Goal: Task Accomplishment & Management: Complete application form

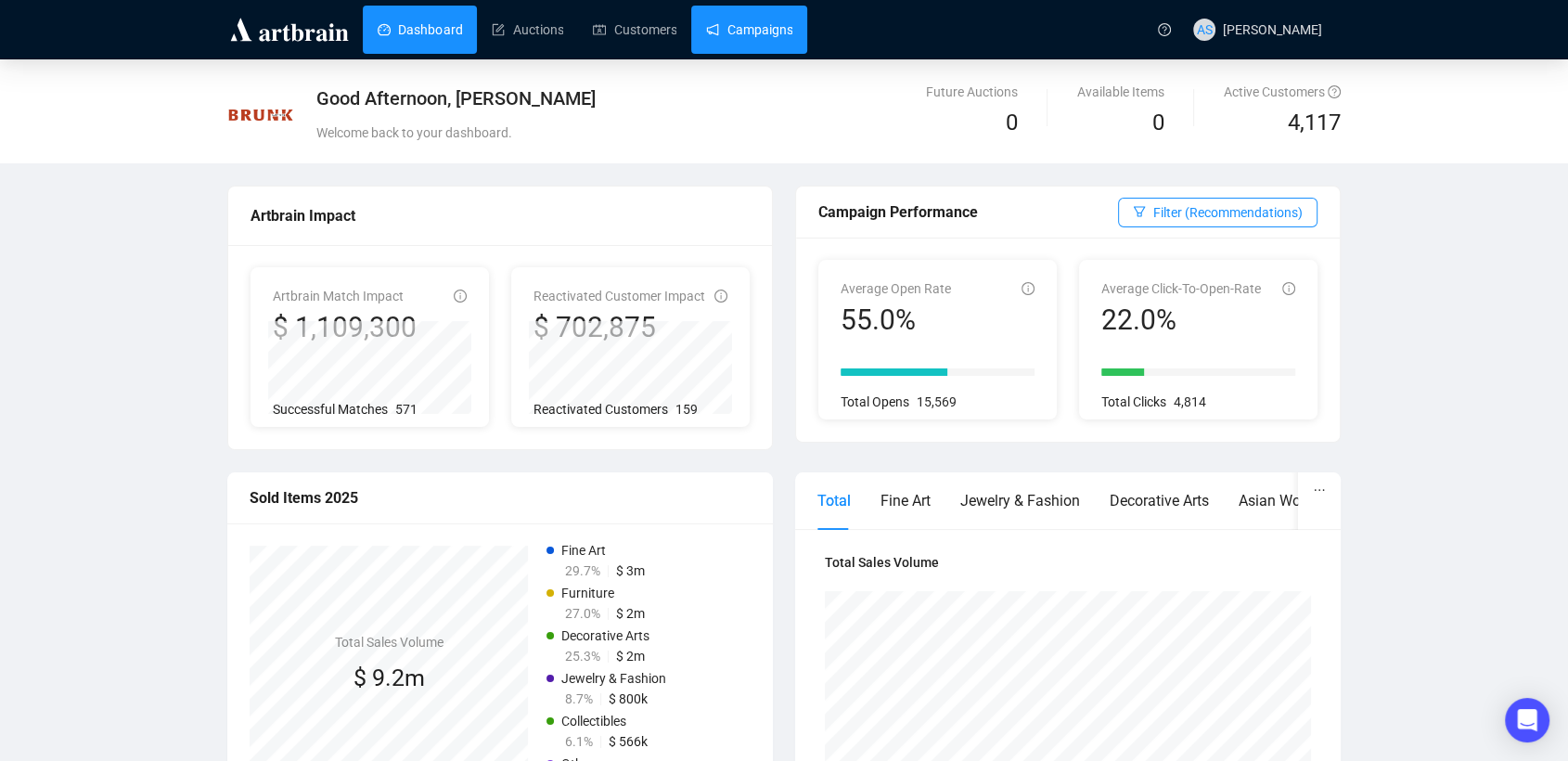
click at [763, 32] on link "Campaigns" at bounding box center [749, 30] width 86 height 49
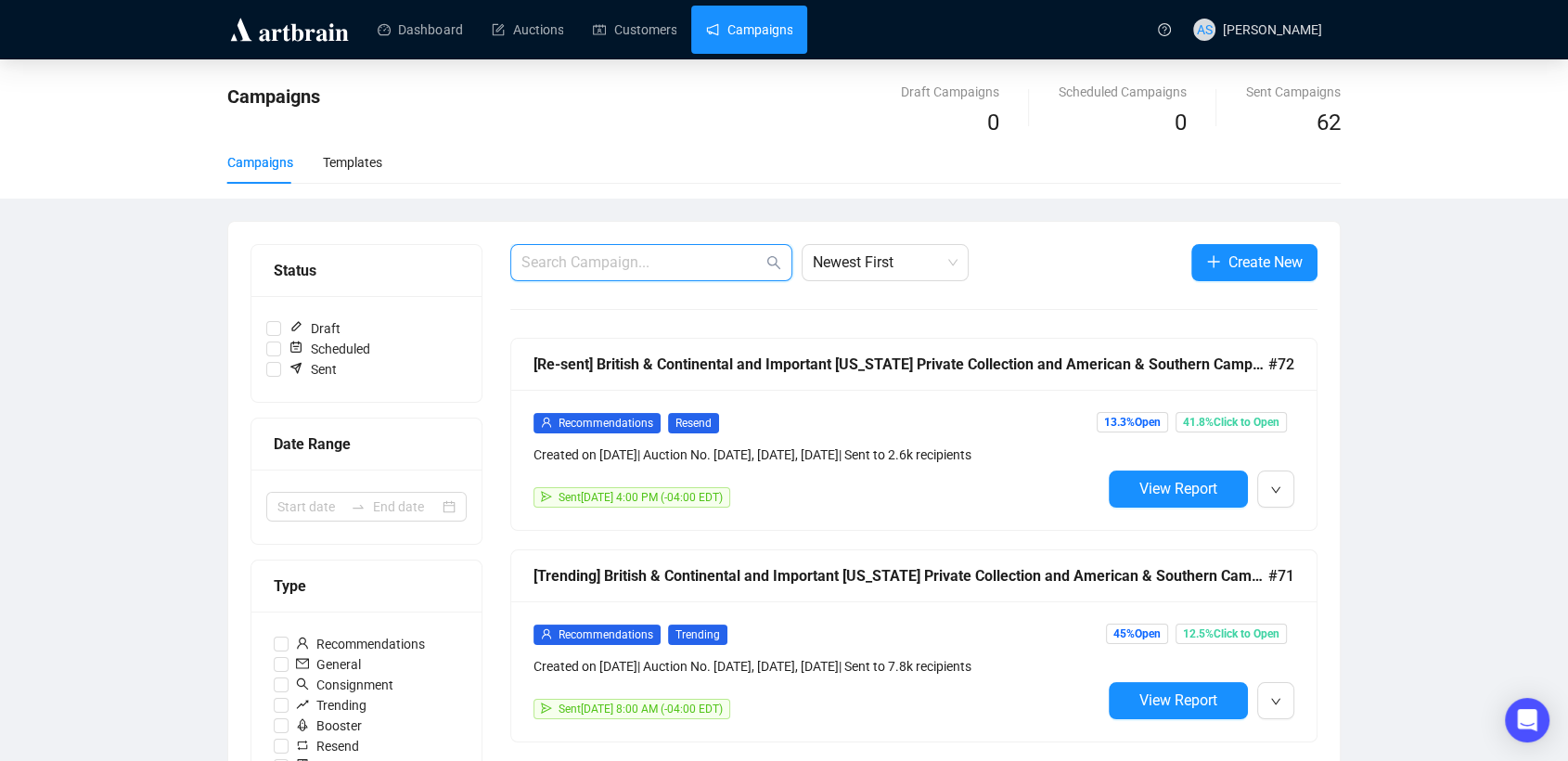
click at [660, 254] on input "text" at bounding box center [642, 262] width 241 height 22
type input "consign"
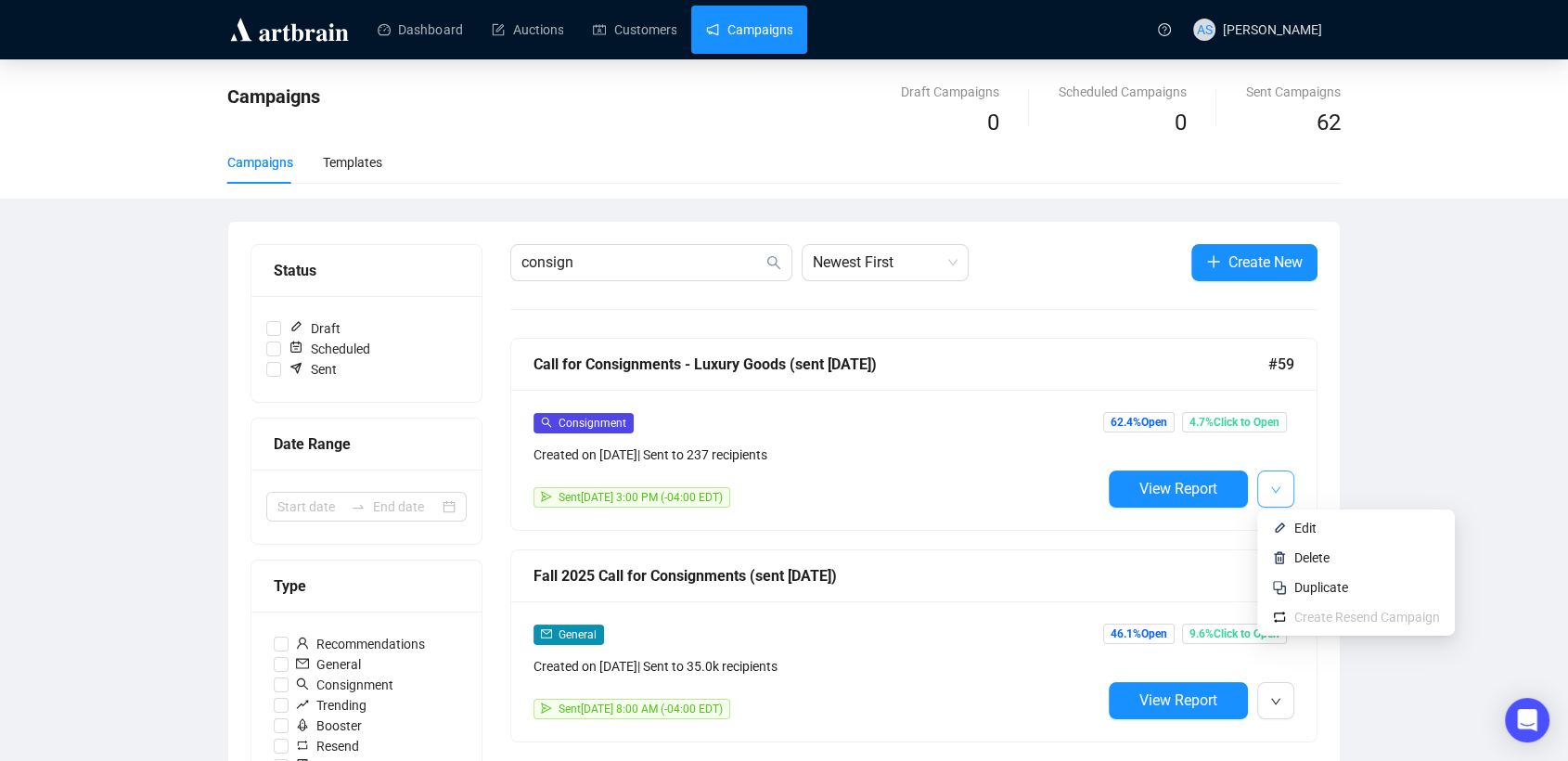
click at [1279, 485] on icon "down" at bounding box center [1276, 490] width 11 height 11
click at [1277, 495] on span "button" at bounding box center [1276, 488] width 11 height 23
click at [1306, 585] on span "Duplicate" at bounding box center [1321, 587] width 54 height 15
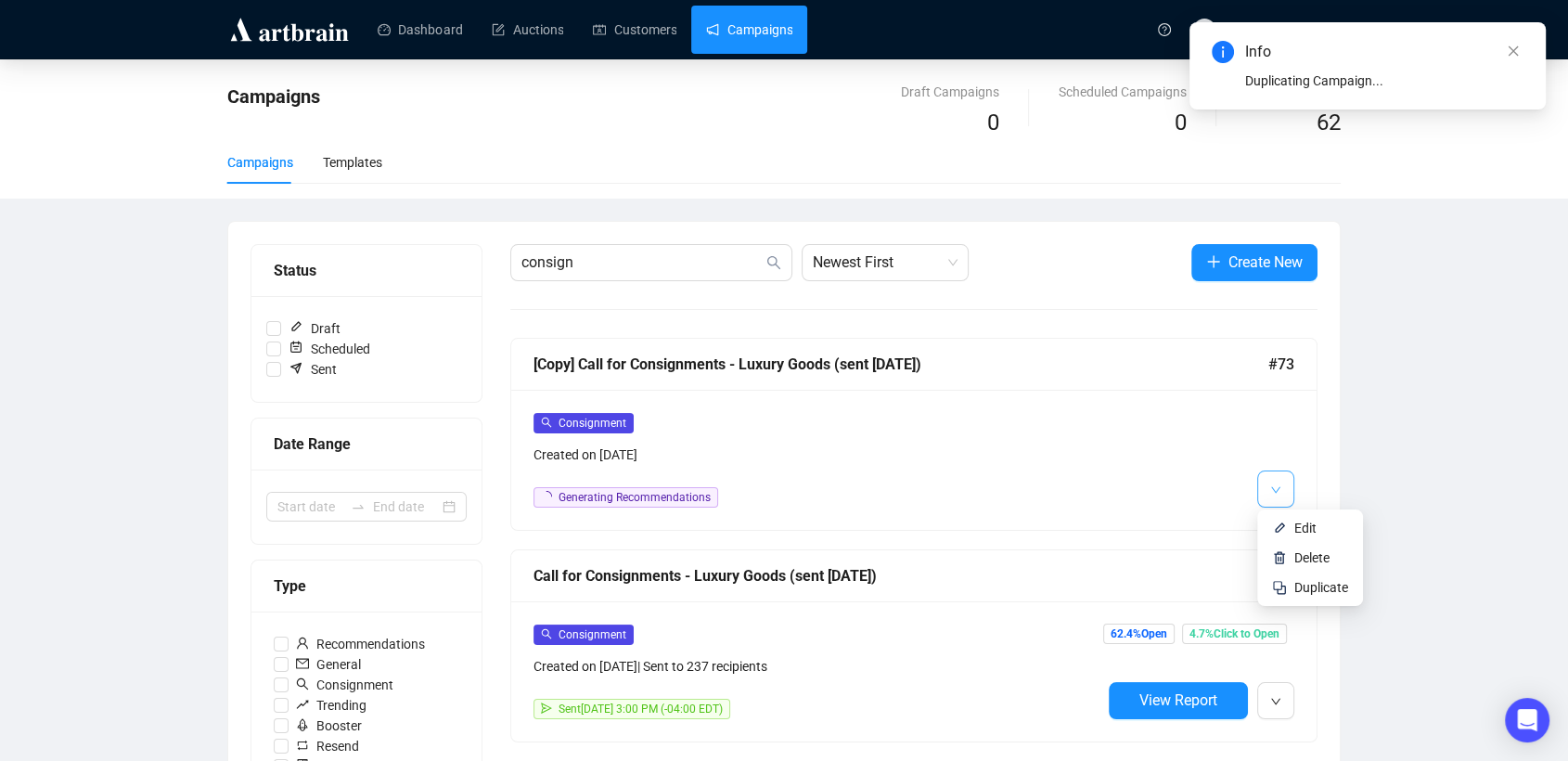
click at [1277, 491] on icon "down" at bounding box center [1276, 490] width 11 height 11
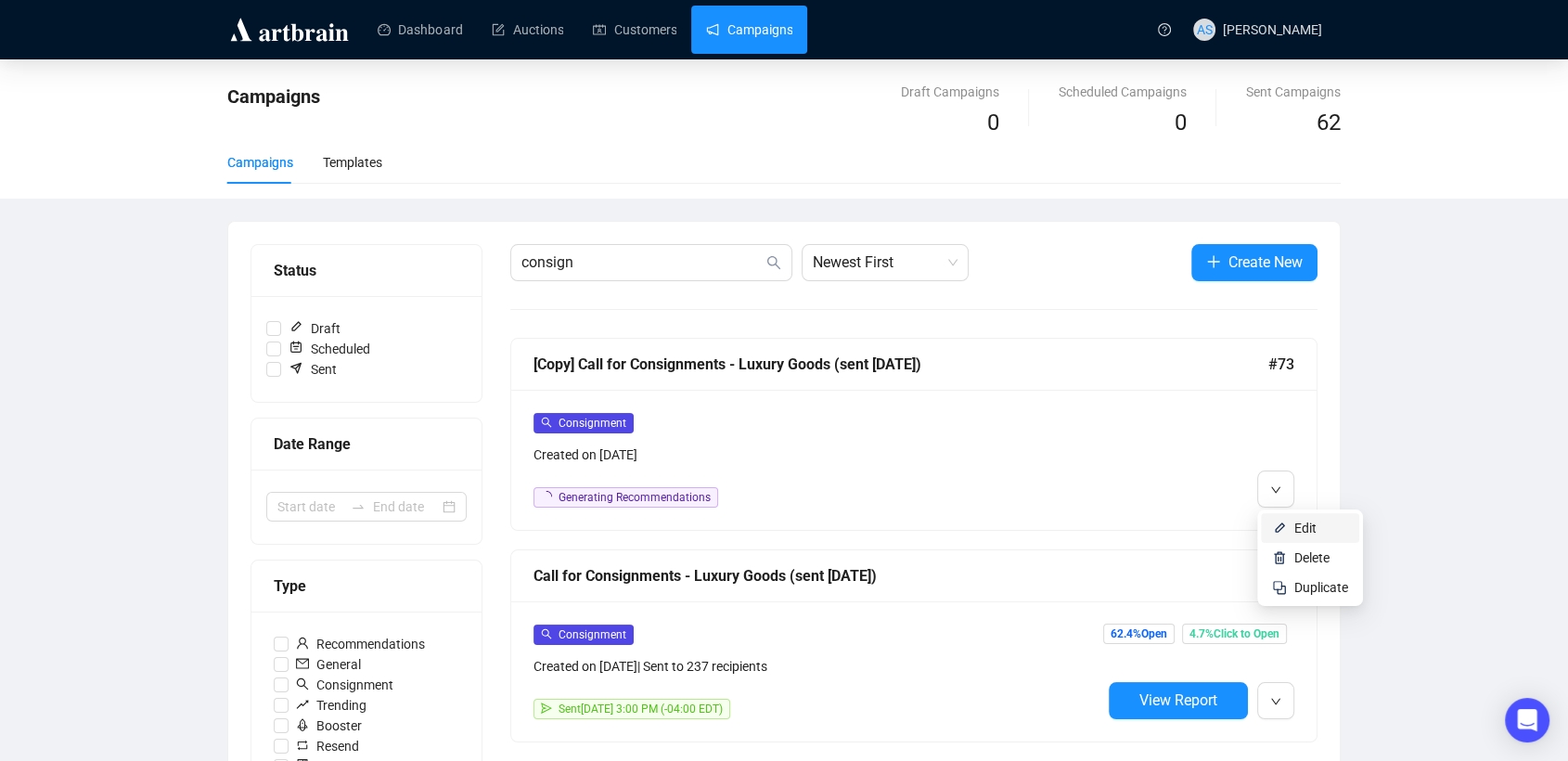
click at [1287, 525] on li "Edit" at bounding box center [1309, 528] width 98 height 30
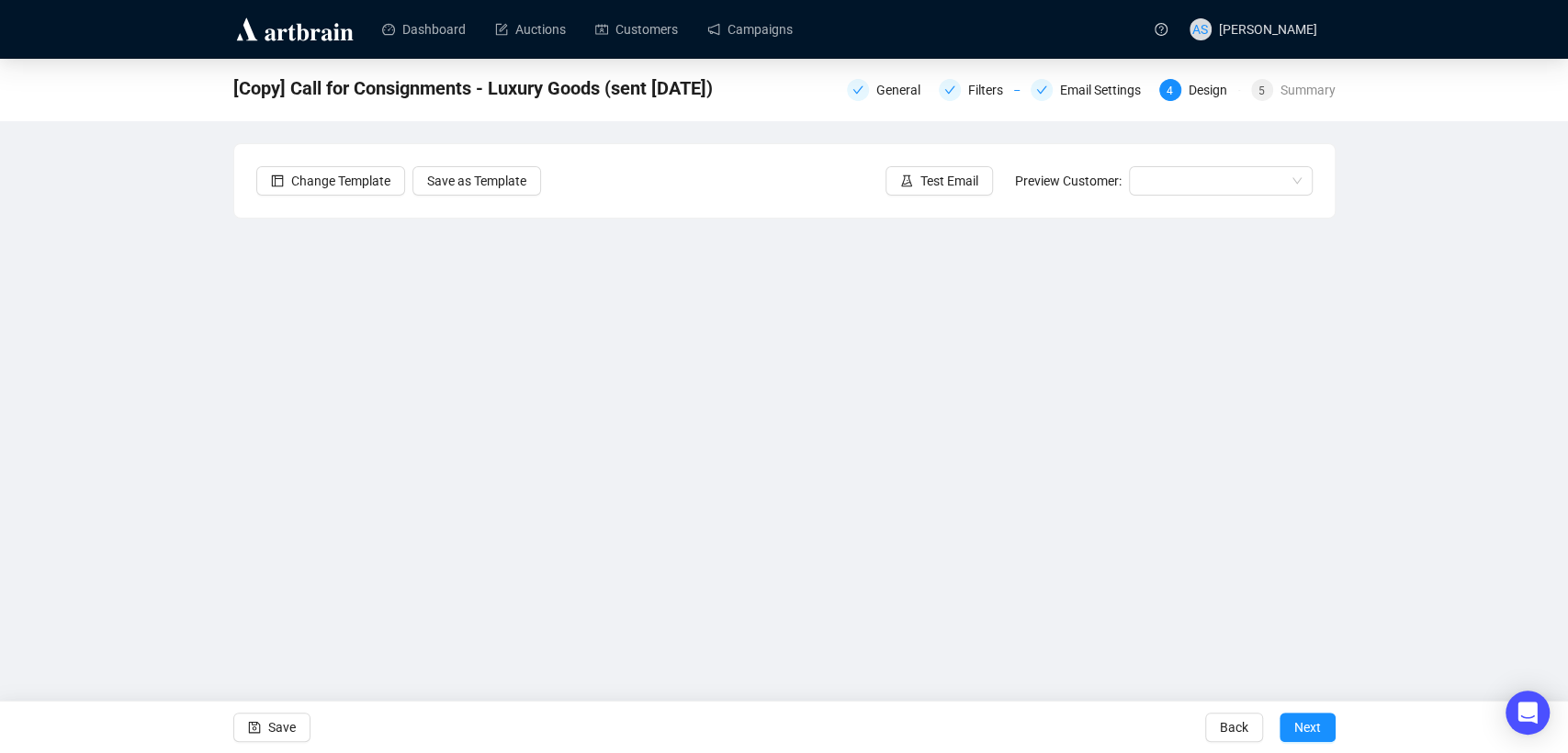
click at [191, 465] on div "[Copy] Call for Consignments - Luxury Goods (sent [DATE]) General Filters Email…" at bounding box center [784, 372] width 1568 height 626
click at [275, 727] on span "Save" at bounding box center [282, 727] width 28 height 52
click at [250, 719] on span "button" at bounding box center [254, 727] width 13 height 52
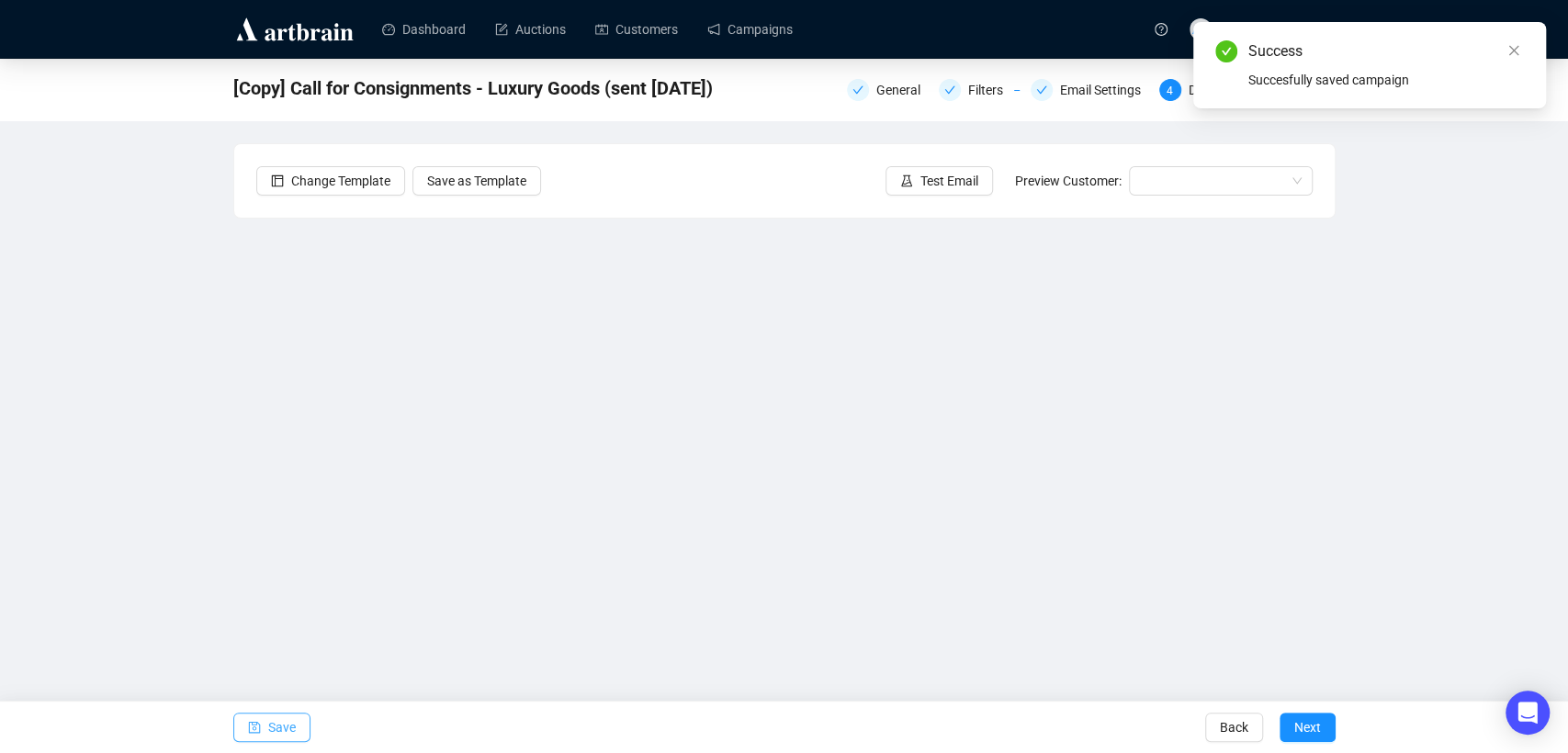
click at [154, 533] on div "[Copy] Call for Consignments - Luxury Goods (sent [DATE]) General Filters Email…" at bounding box center [784, 372] width 1568 height 626
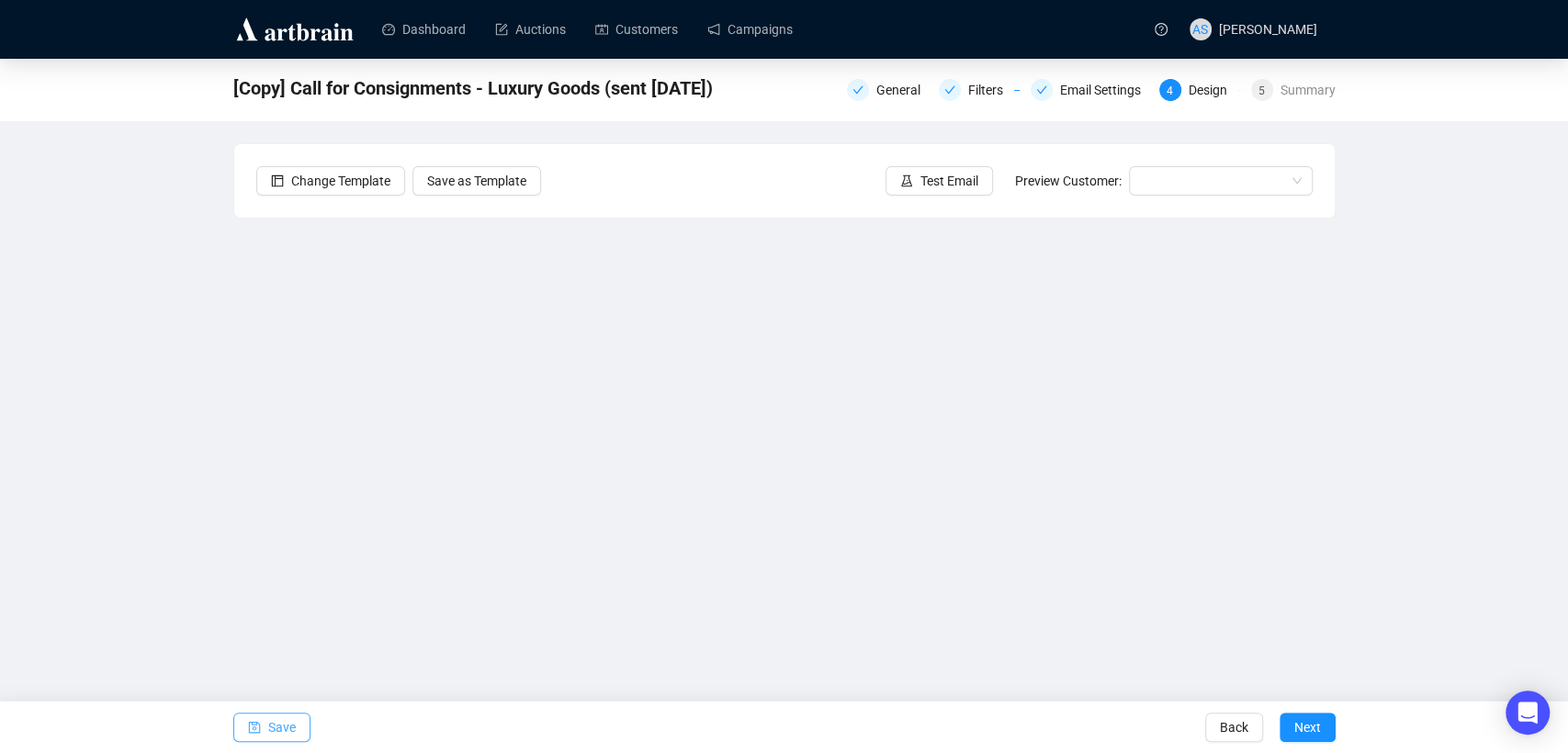
click at [274, 736] on span "Save" at bounding box center [282, 727] width 28 height 52
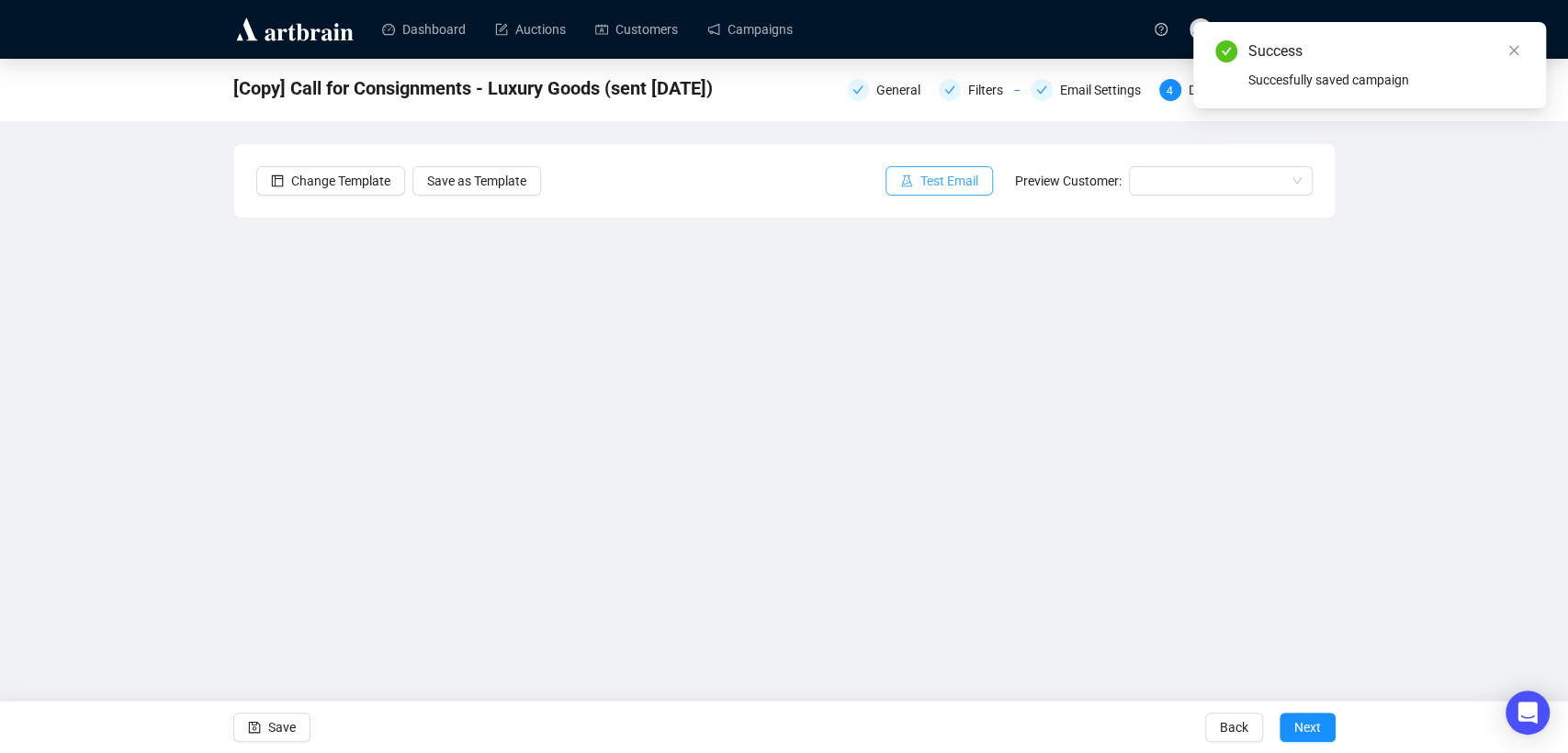
click at [928, 187] on span "Test Email" at bounding box center [949, 181] width 58 height 20
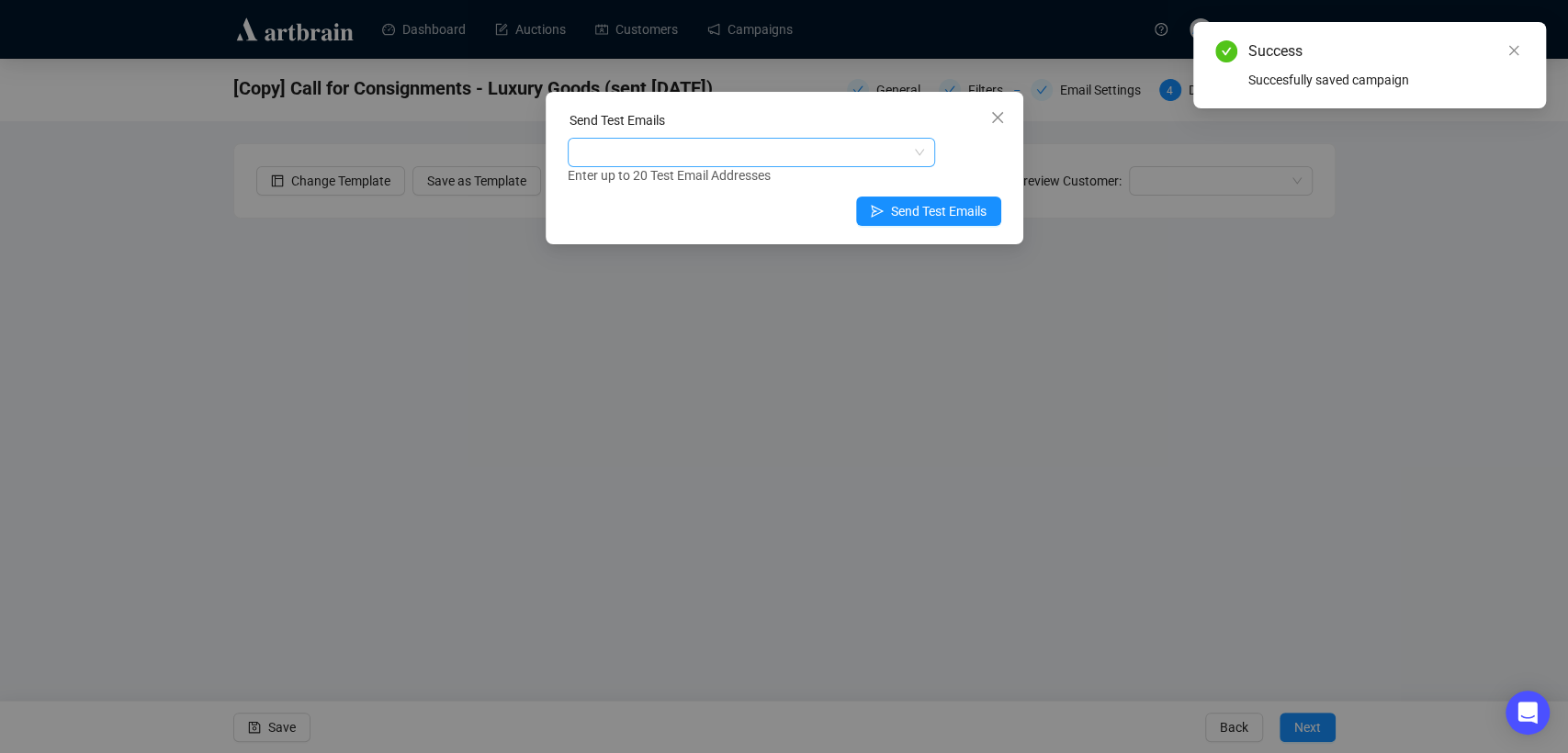
click at [715, 156] on div at bounding box center [741, 152] width 341 height 26
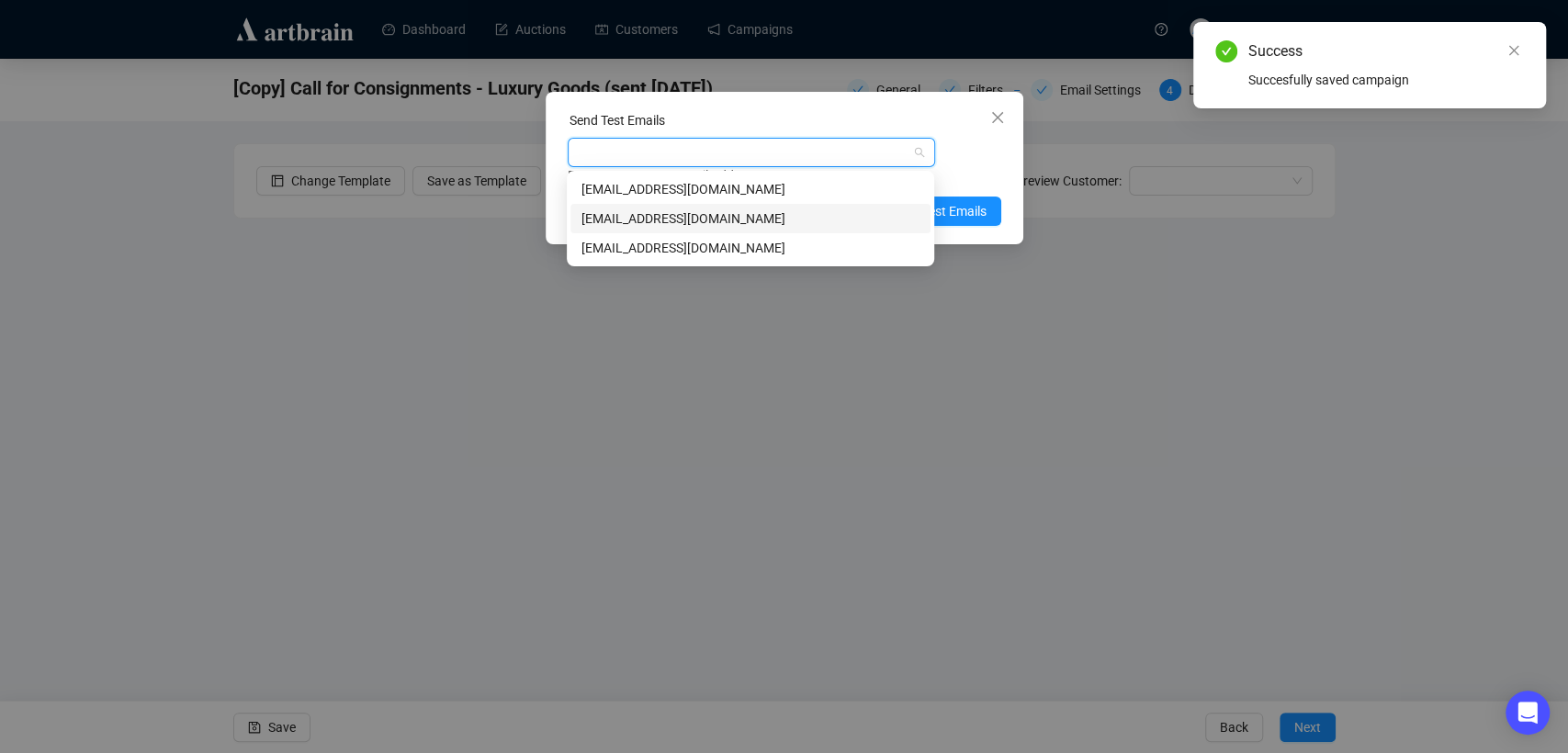
click at [699, 206] on div "[EMAIL_ADDRESS][DOMAIN_NAME]" at bounding box center [750, 219] width 360 height 30
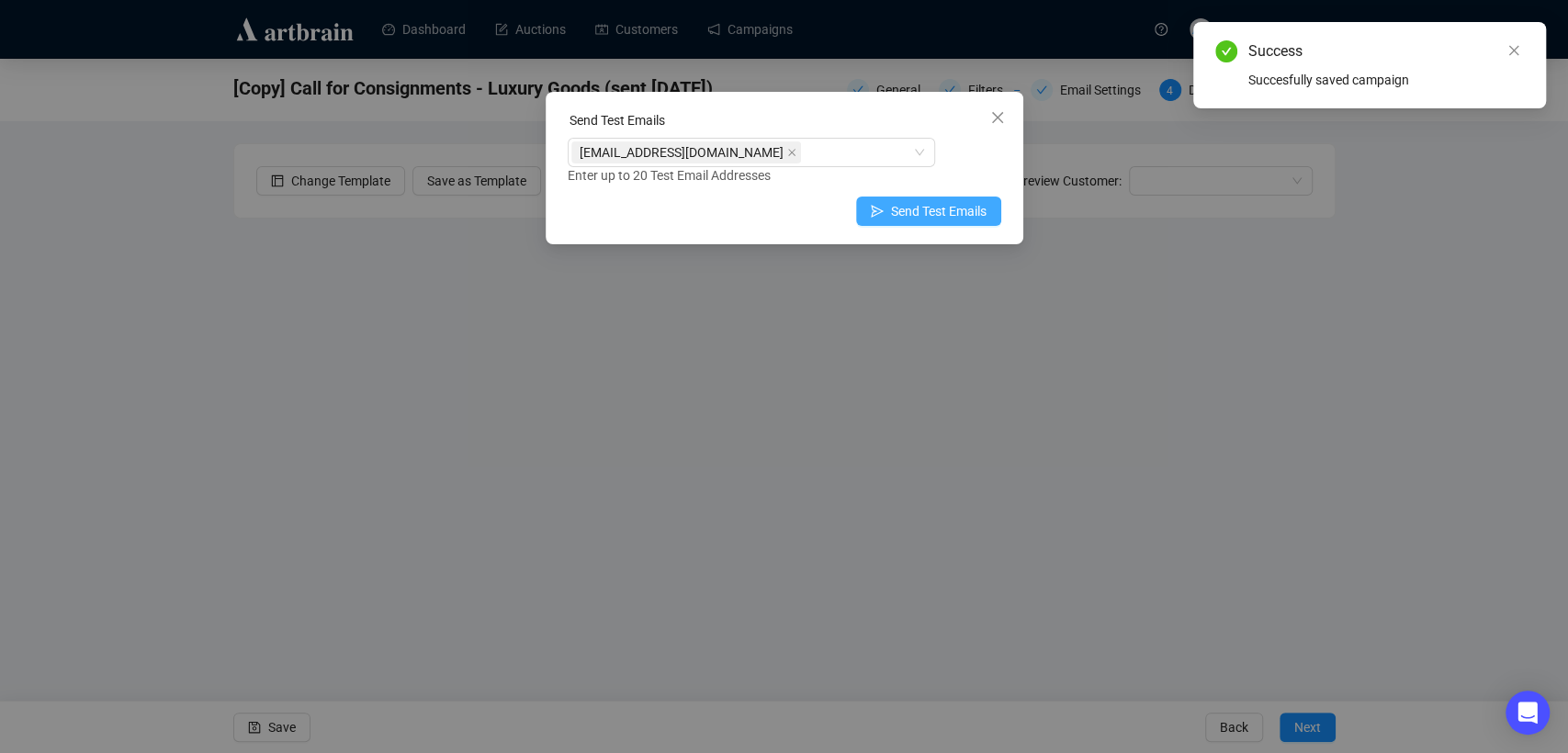
drag, startPoint x: 979, startPoint y: 168, endPoint x: 959, endPoint y: 211, distance: 47.4
click at [981, 168] on div "Enter up to 20 Test Email Addresses" at bounding box center [784, 176] width 433 height 21
click at [944, 220] on span "Send Test Emails" at bounding box center [938, 212] width 95 height 20
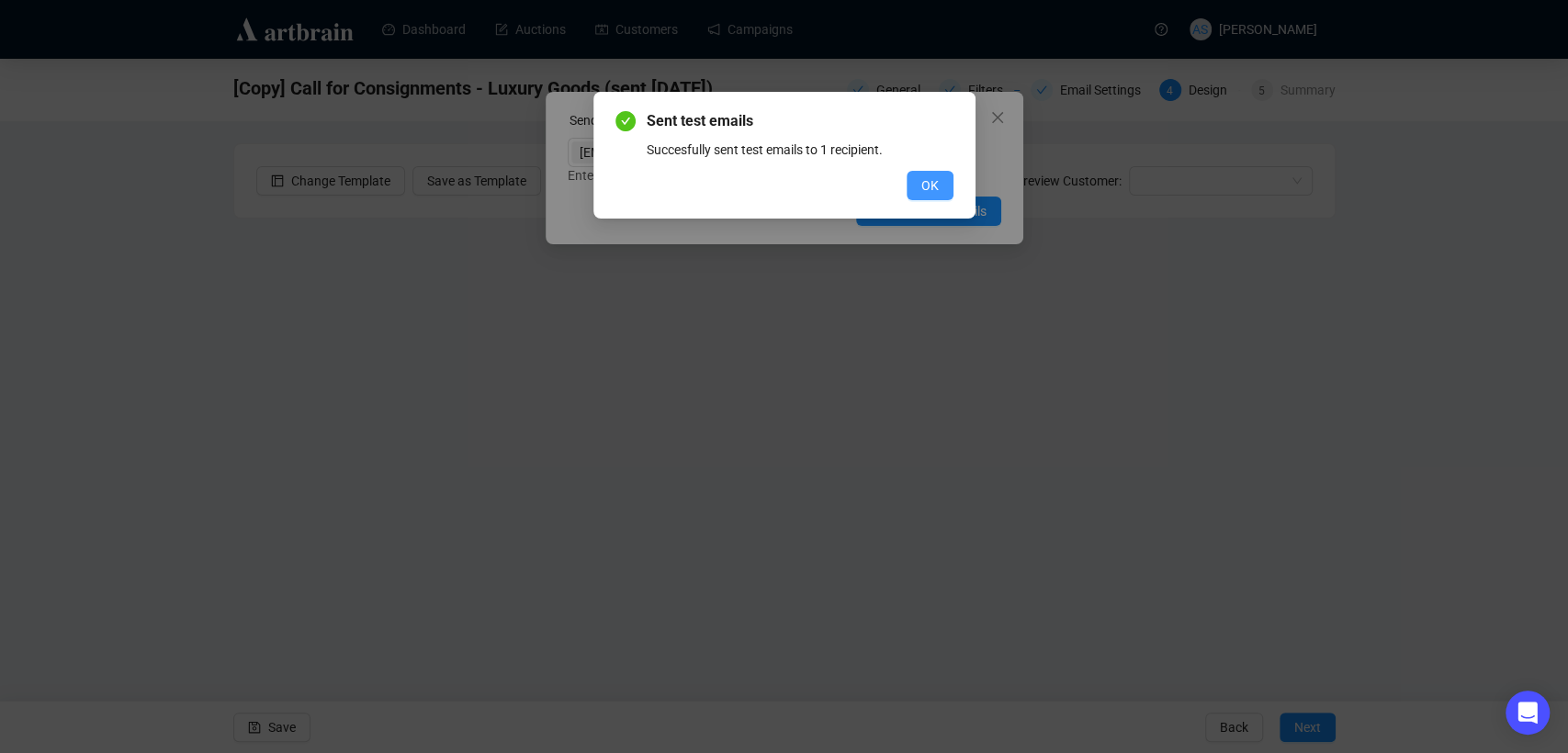
click at [922, 188] on span "OK" at bounding box center [930, 186] width 18 height 20
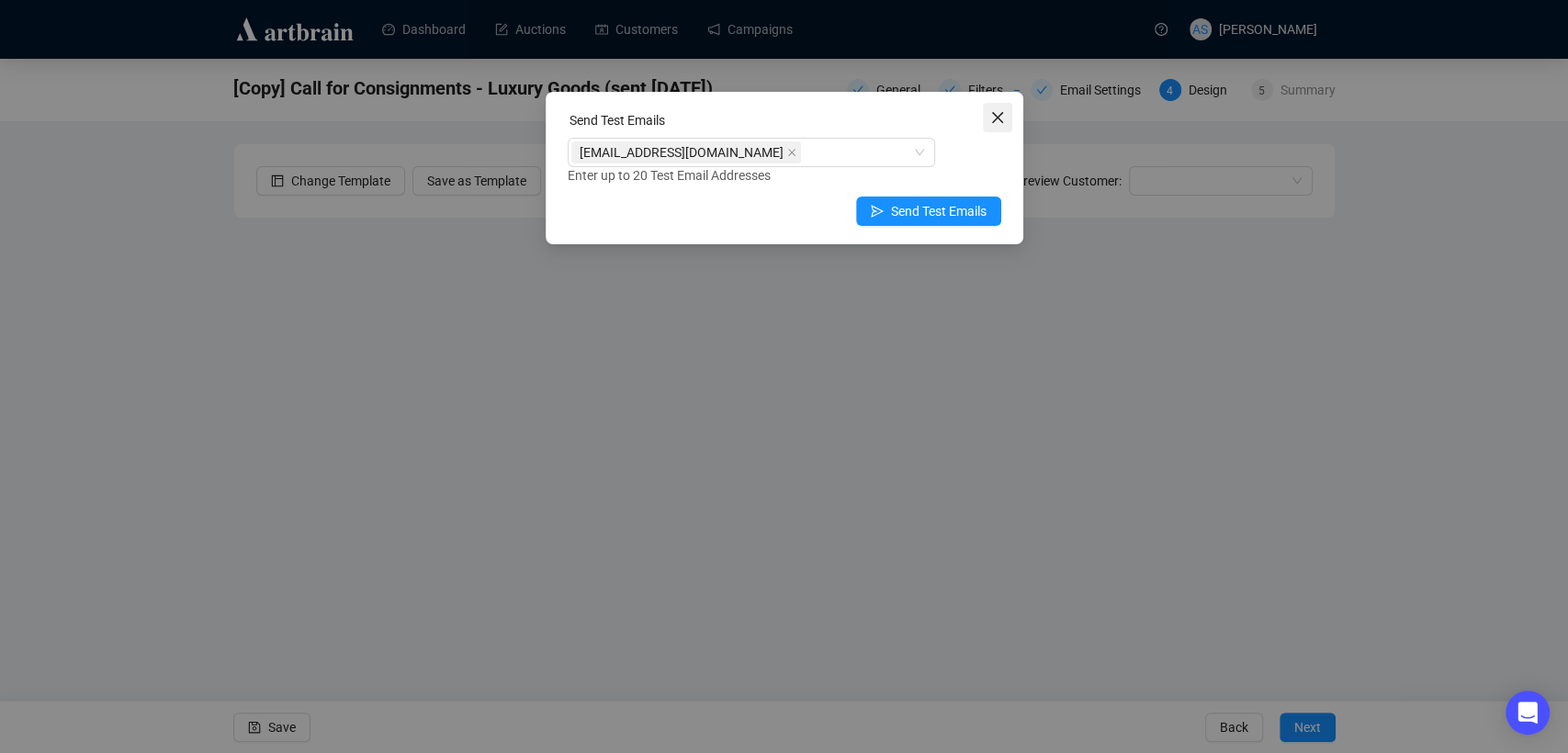
click at [995, 110] on icon "close" at bounding box center [997, 117] width 15 height 15
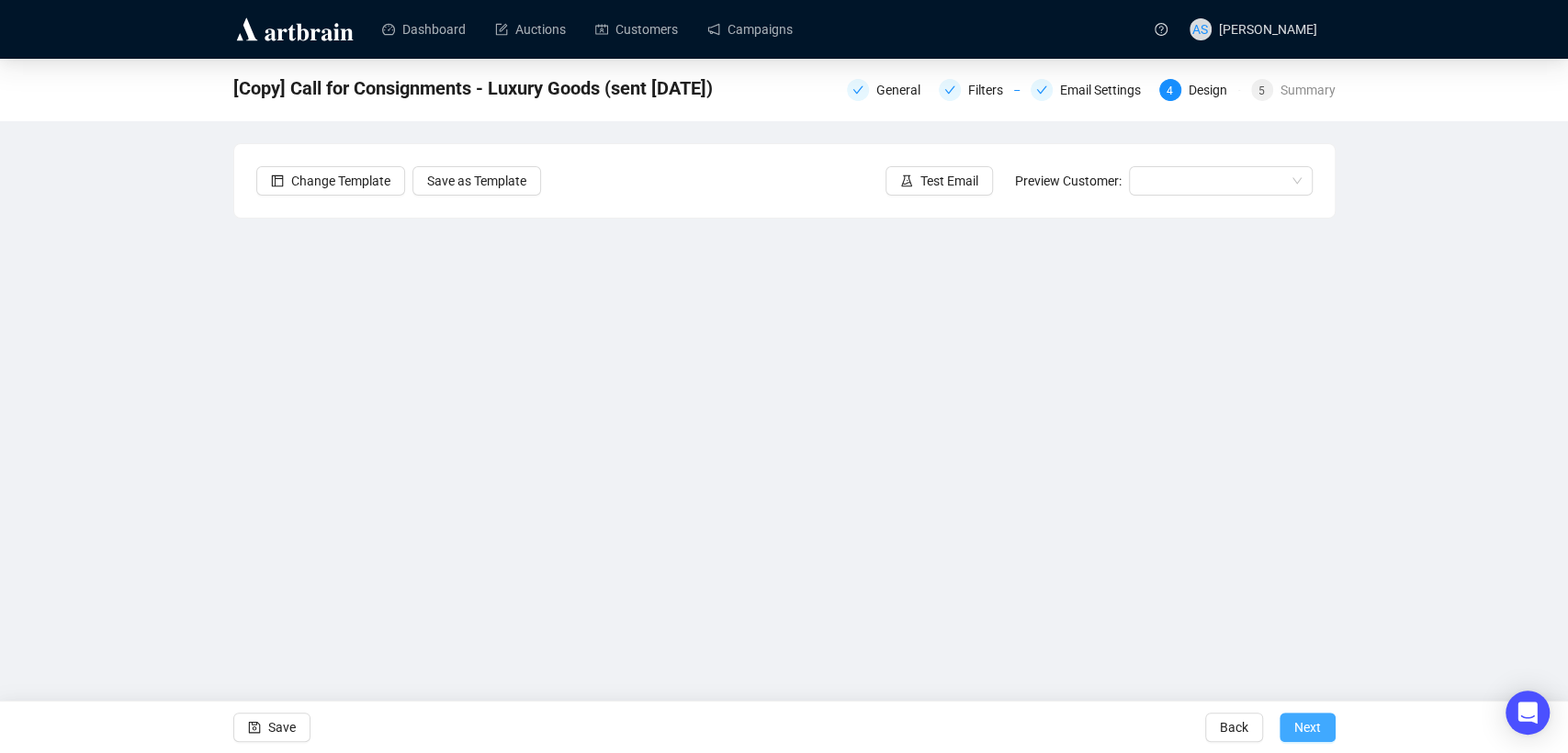
click at [1307, 723] on span "Next" at bounding box center [1307, 727] width 27 height 52
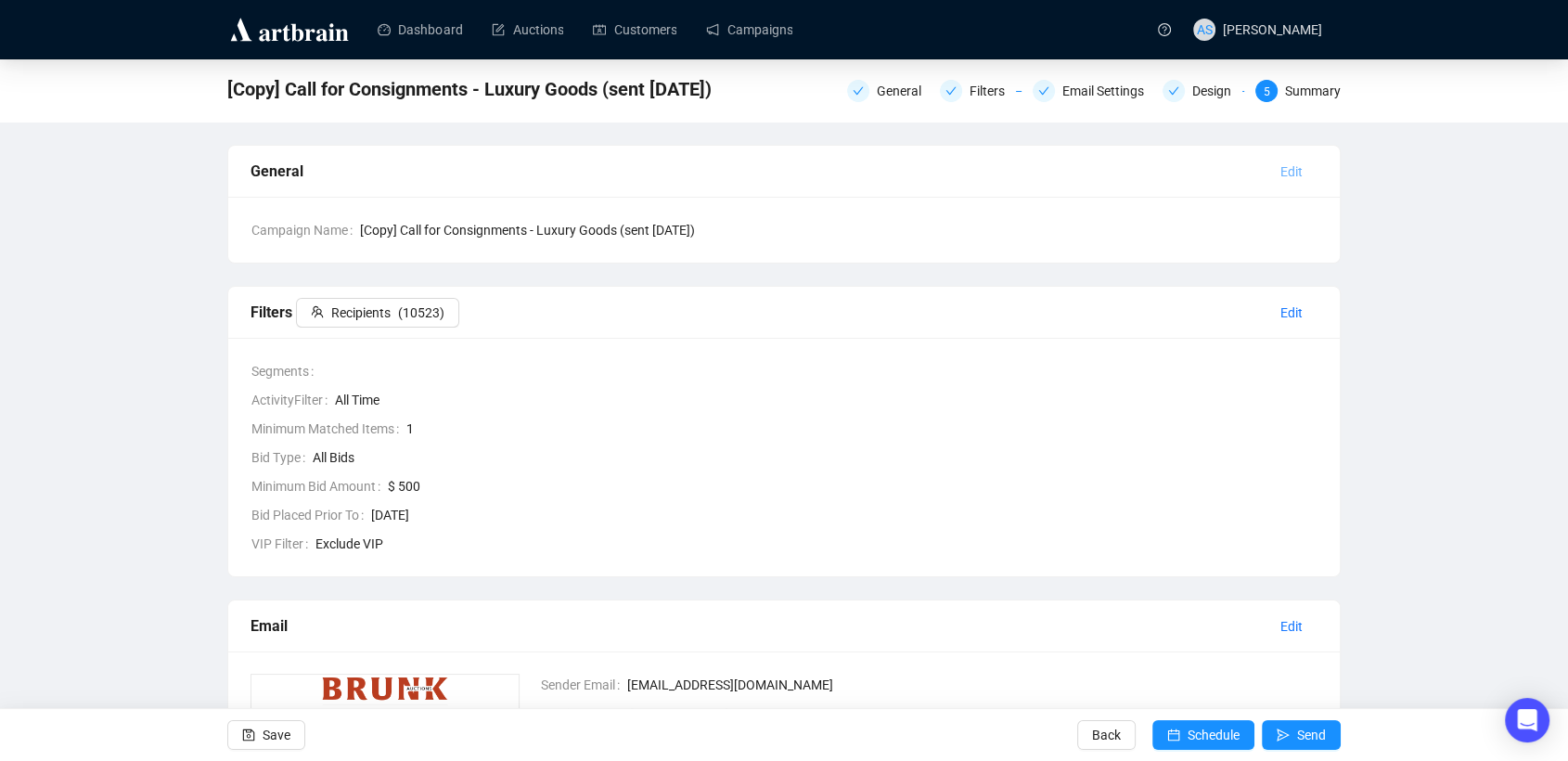
click at [1296, 166] on span "Edit" at bounding box center [1292, 172] width 22 height 21
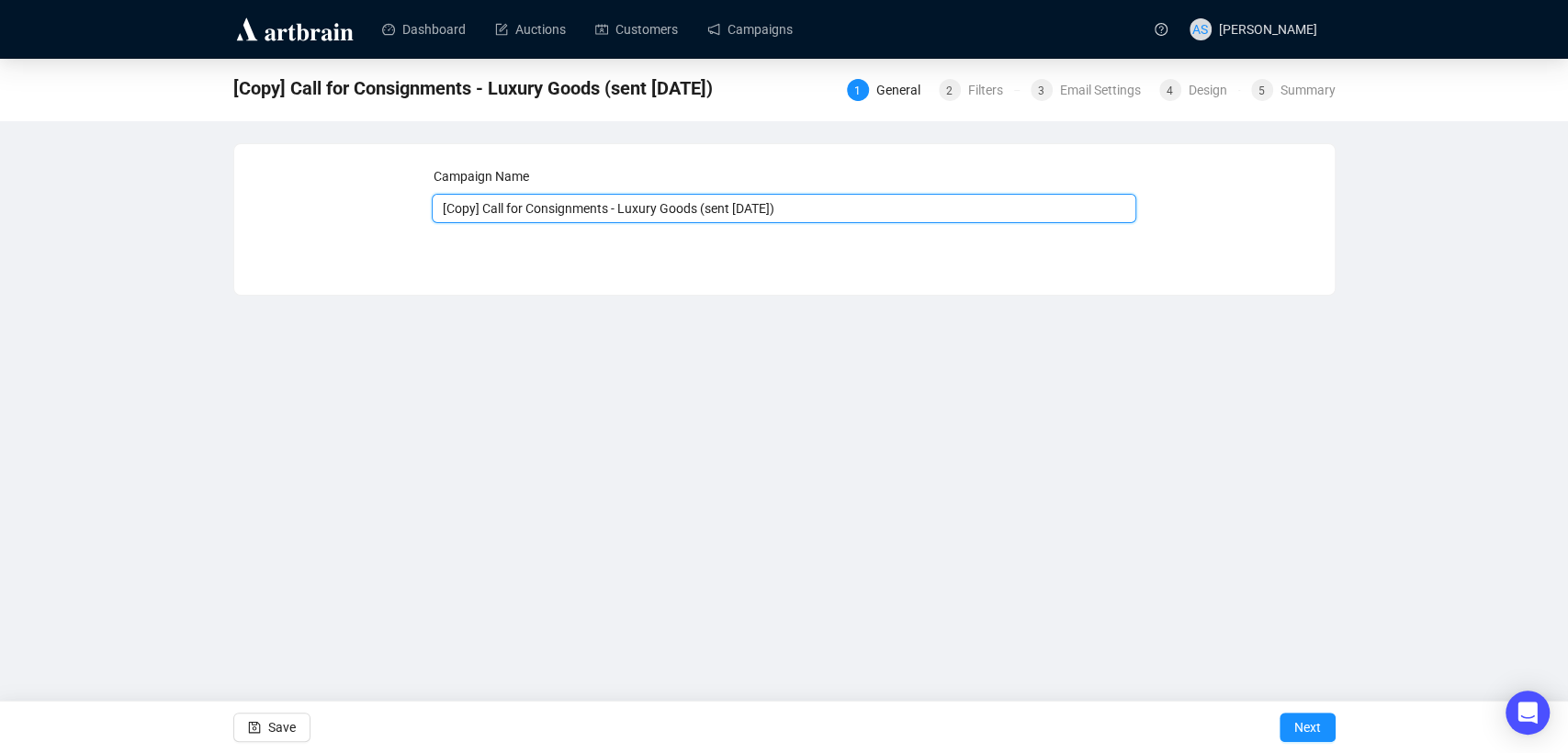
drag, startPoint x: 480, startPoint y: 206, endPoint x: 374, endPoint y: 196, distance: 106.5
click at [374, 196] on div "Campaign Name [Copy] Call for Consignments - Luxury Goods (sent [DATE]) Save Ne…" at bounding box center [784, 205] width 1056 height 79
click at [701, 204] on input "Call for Consignments - Luxury Goods (sent [DATE])" at bounding box center [784, 209] width 704 height 30
click at [700, 204] on input "Call for Consignments - Luxury Goods (sent [DATE])" at bounding box center [784, 209] width 704 height 30
type input "Call for Consignments - Luxury Goods (sent [DATE])"
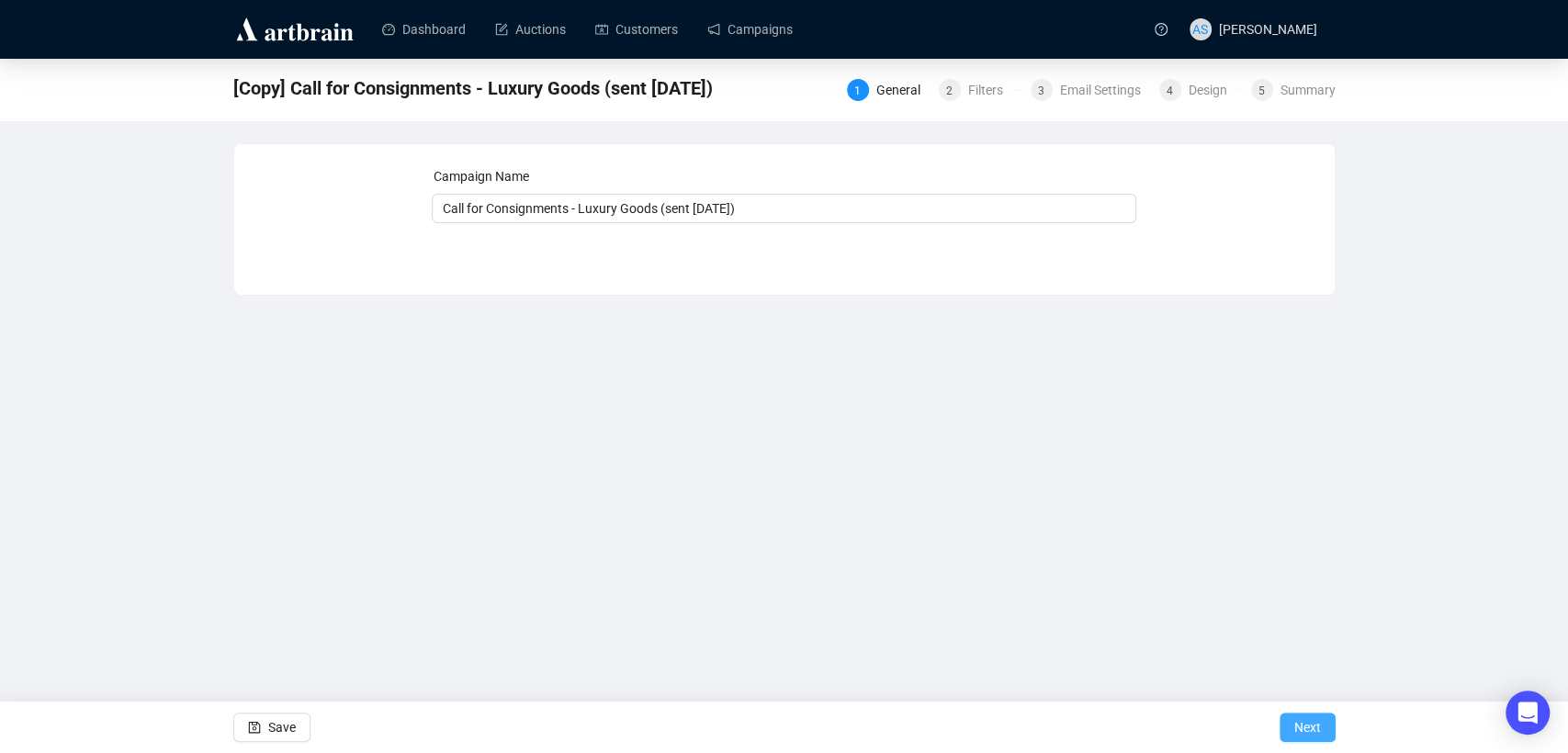
click at [1317, 725] on span "Next" at bounding box center [1307, 727] width 27 height 52
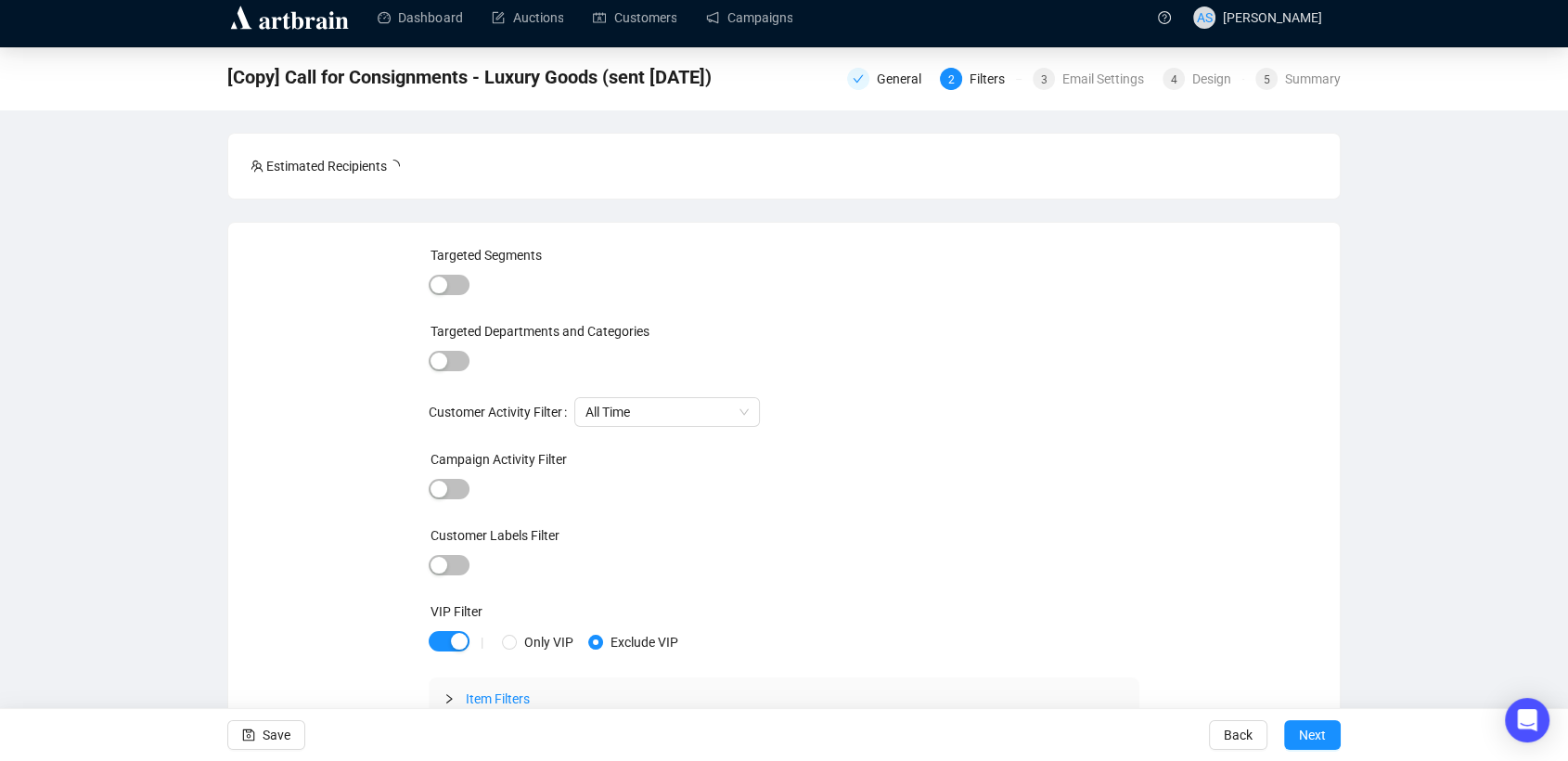
scroll to position [16, 0]
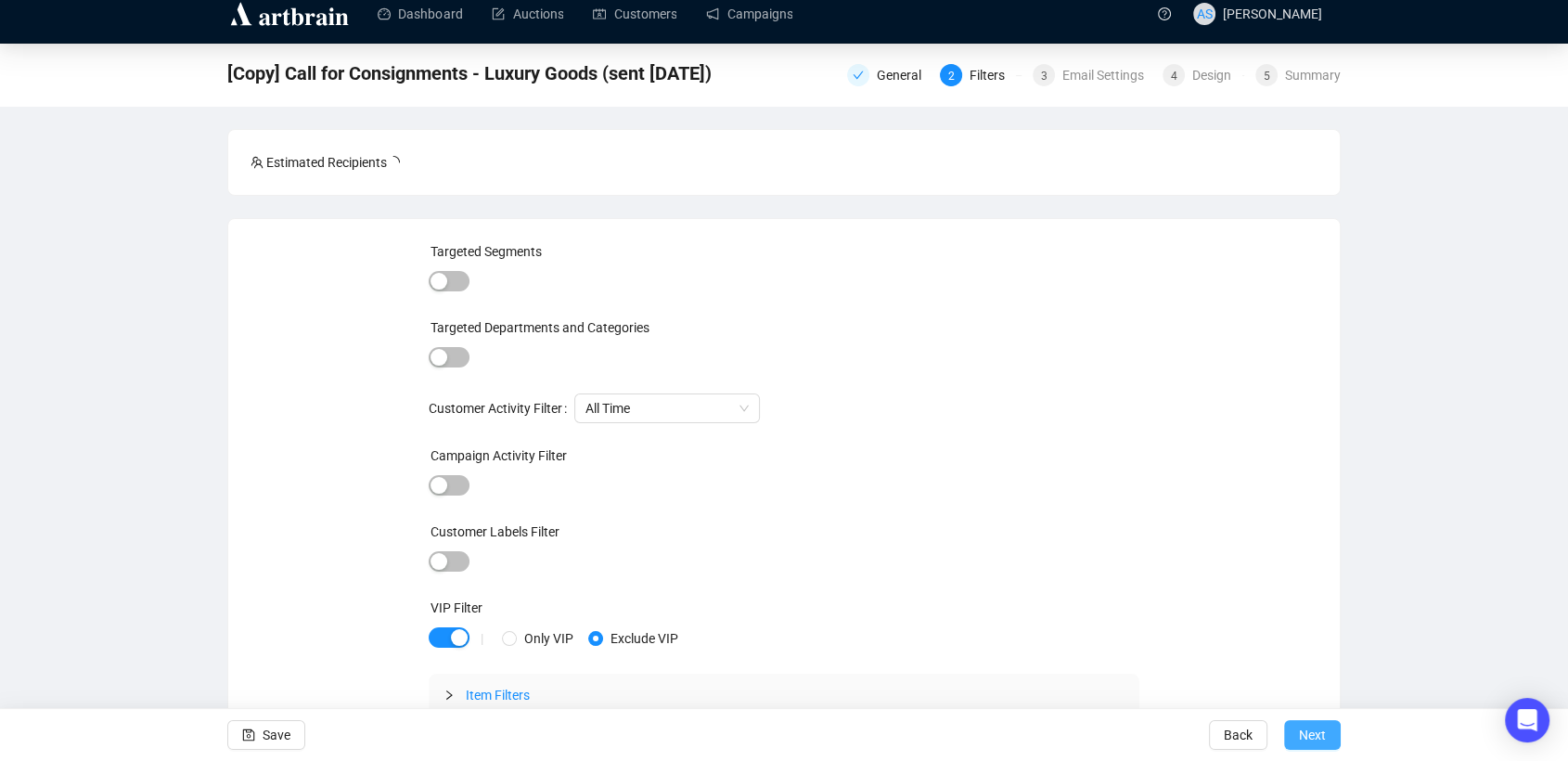
click at [1307, 745] on span "Next" at bounding box center [1311, 735] width 27 height 52
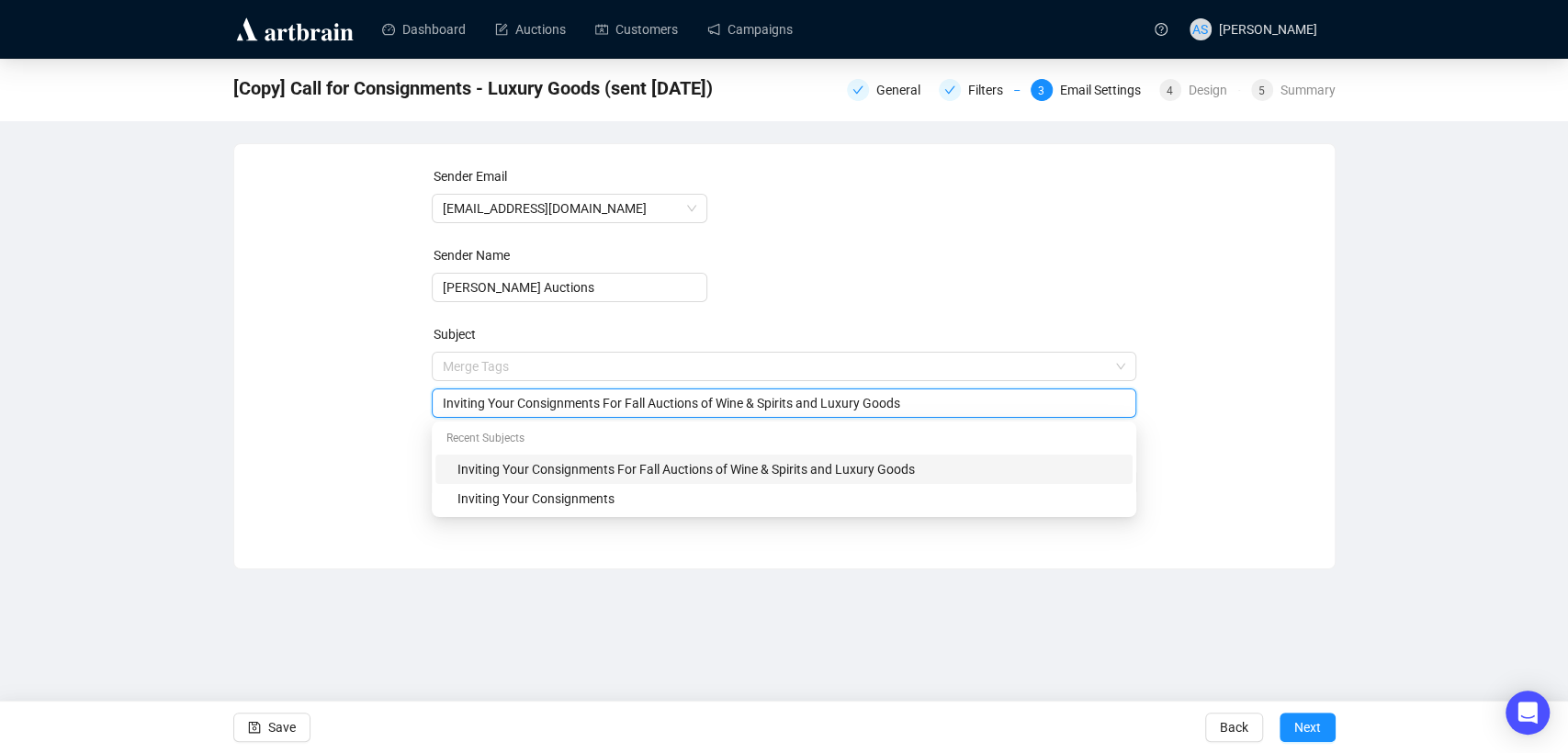
drag, startPoint x: 821, startPoint y: 365, endPoint x: 714, endPoint y: 383, distance: 108.5
click at [714, 383] on div "Merge Tags Inviting Your Consignments For Fall Auctions of Wine & Spirits and L…" at bounding box center [784, 385] width 704 height 67
type input "Inviting Your Consignments For Fall Auctions of Luxury Goods"
click at [1319, 421] on div "Sender Email [EMAIL_ADDRESS][DOMAIN_NAME] Sender Name [PERSON_NAME] Auctions Su…" at bounding box center [784, 342] width 1100 height 396
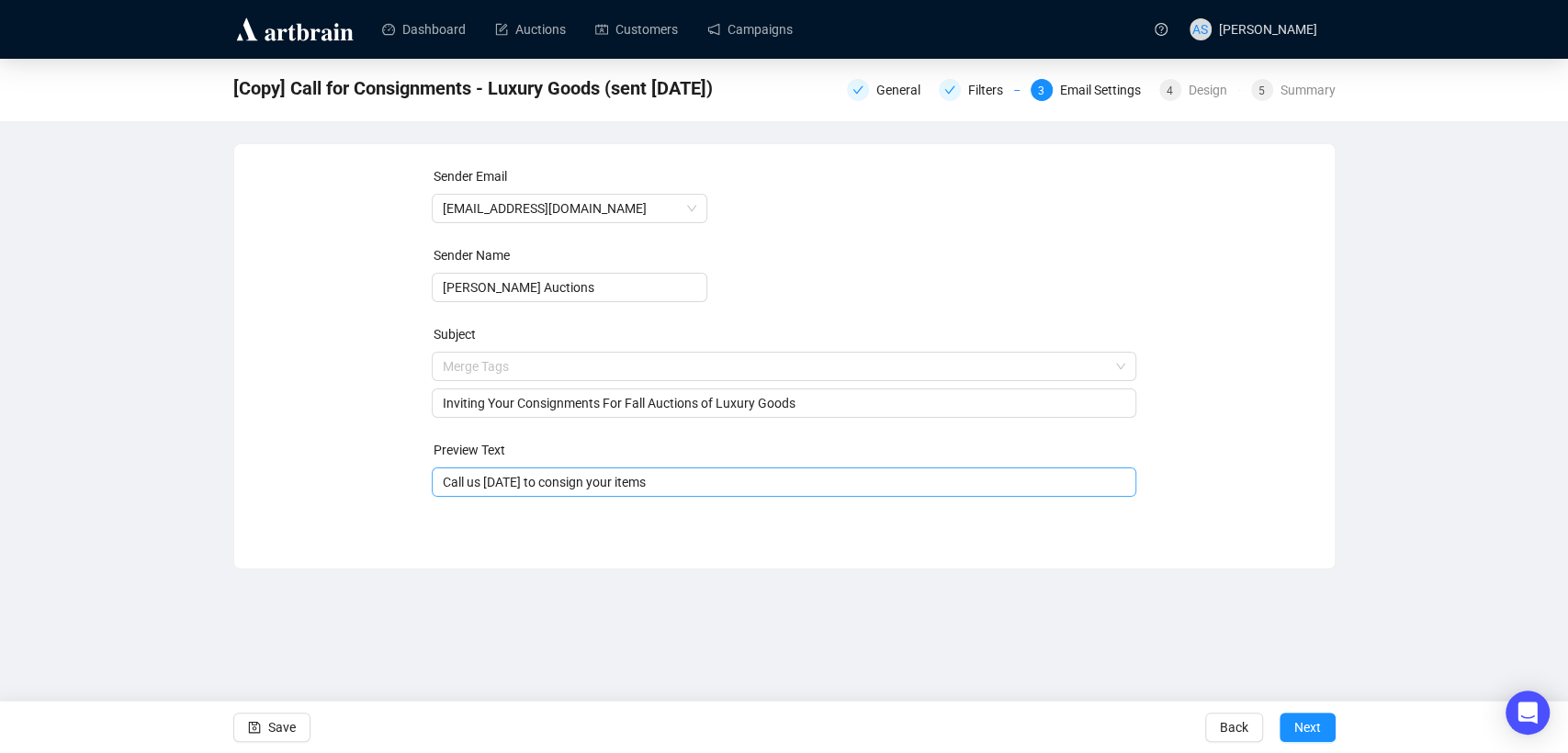
click at [671, 486] on input "Call us [DATE] to consign your items" at bounding box center [784, 482] width 682 height 20
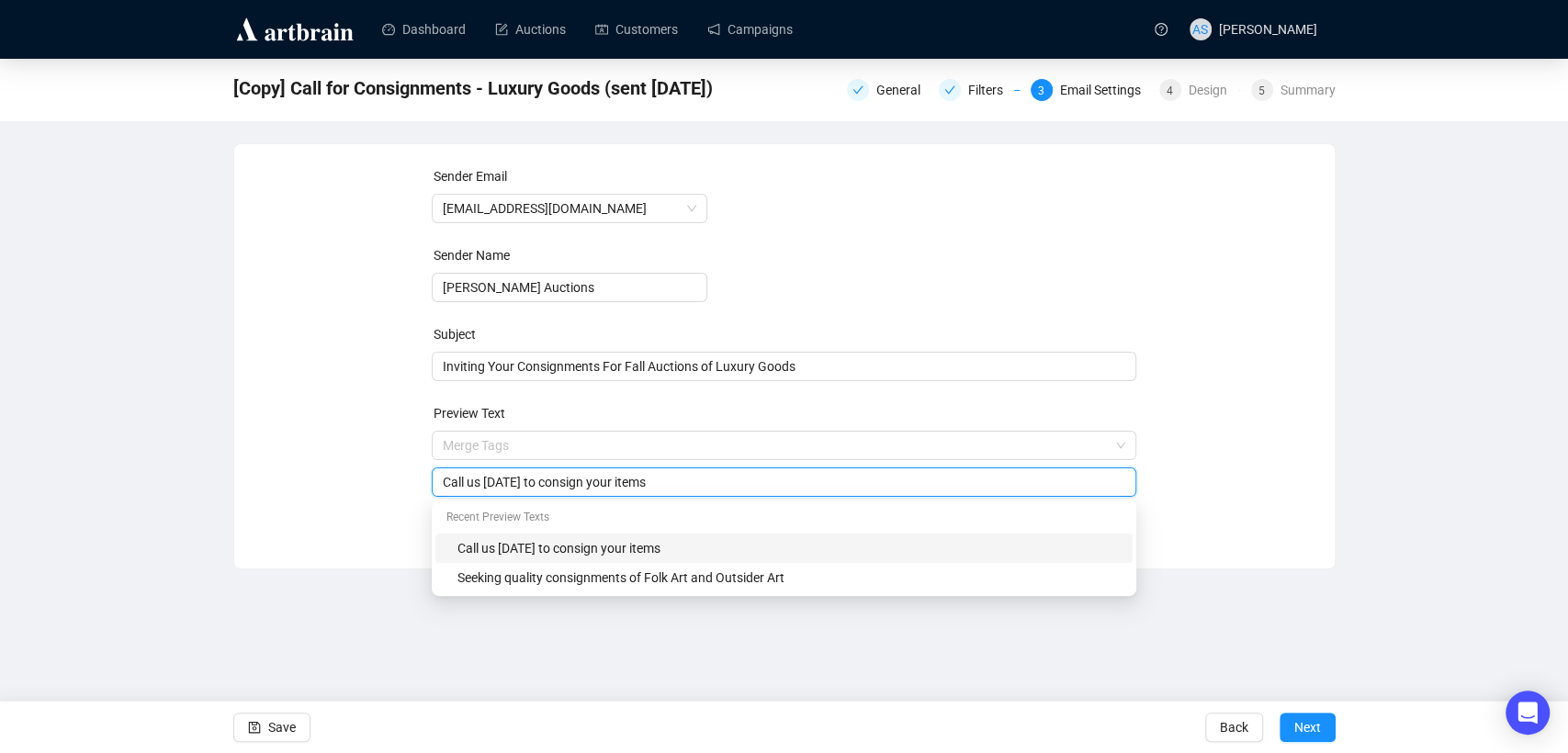
click at [618, 485] on input "Call us [DATE] to consign your items" at bounding box center [784, 482] width 682 height 20
type input "Call us [DATE] to consign your designer handbags and accessories"
click at [1307, 516] on div "Sender Email [EMAIL_ADDRESS][DOMAIN_NAME] Sender Name [PERSON_NAME] Auctions Su…" at bounding box center [784, 343] width 1056 height 353
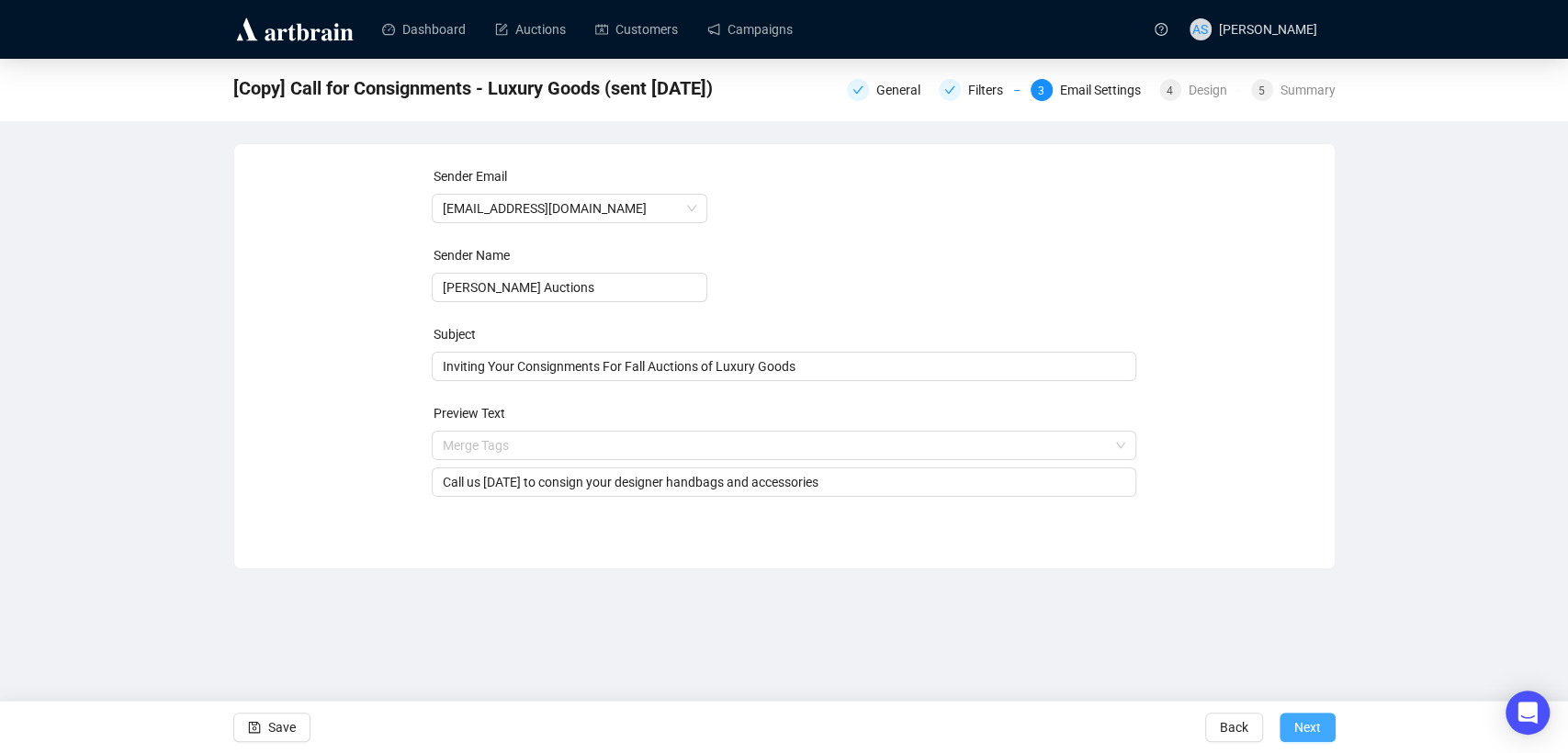
click at [1299, 731] on span "Next" at bounding box center [1307, 727] width 27 height 52
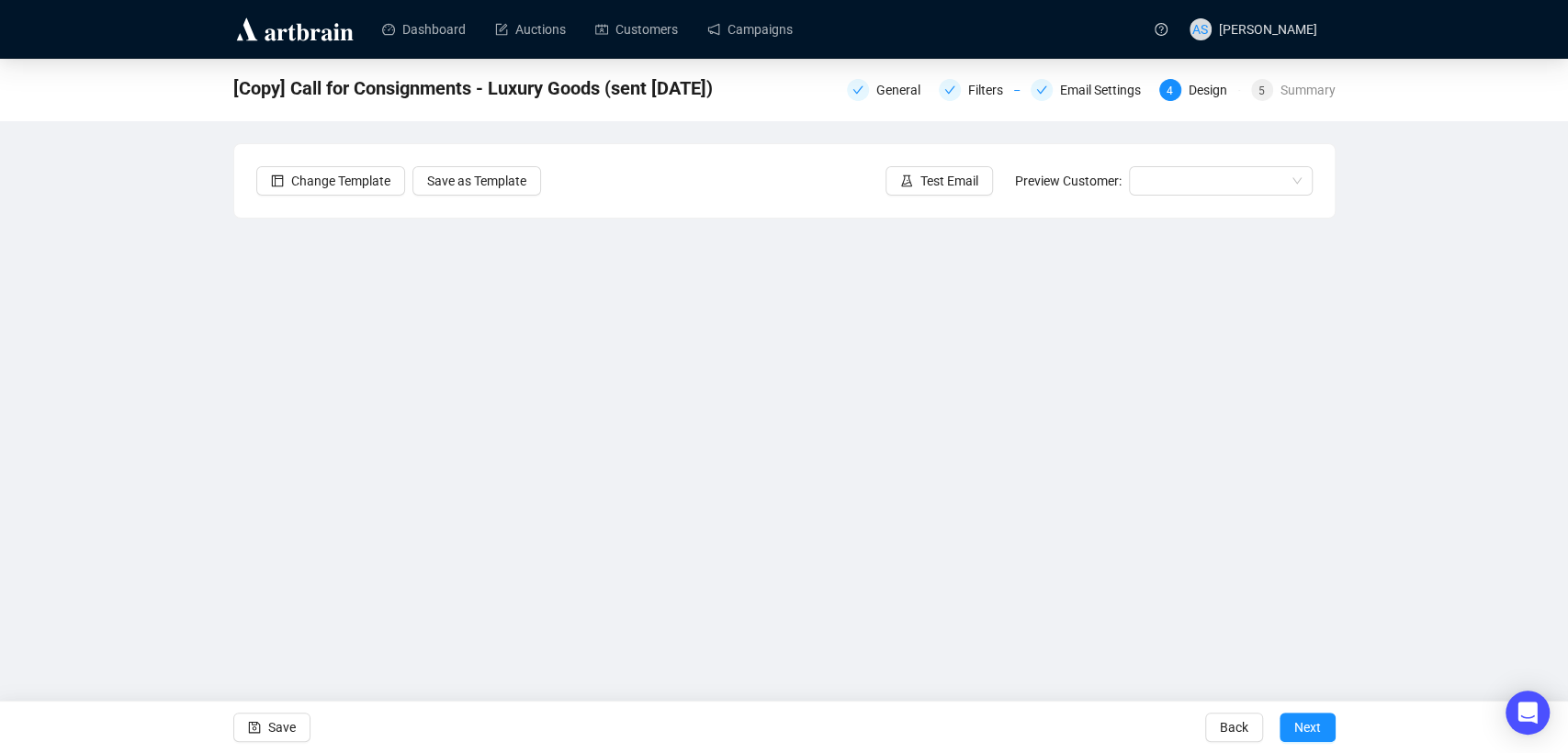
click at [114, 413] on div "[Copy] Call for Consignments - Luxury Goods (sent [DATE]) General Filters Email…" at bounding box center [784, 372] width 1568 height 626
click at [278, 727] on span "Save" at bounding box center [282, 727] width 28 height 52
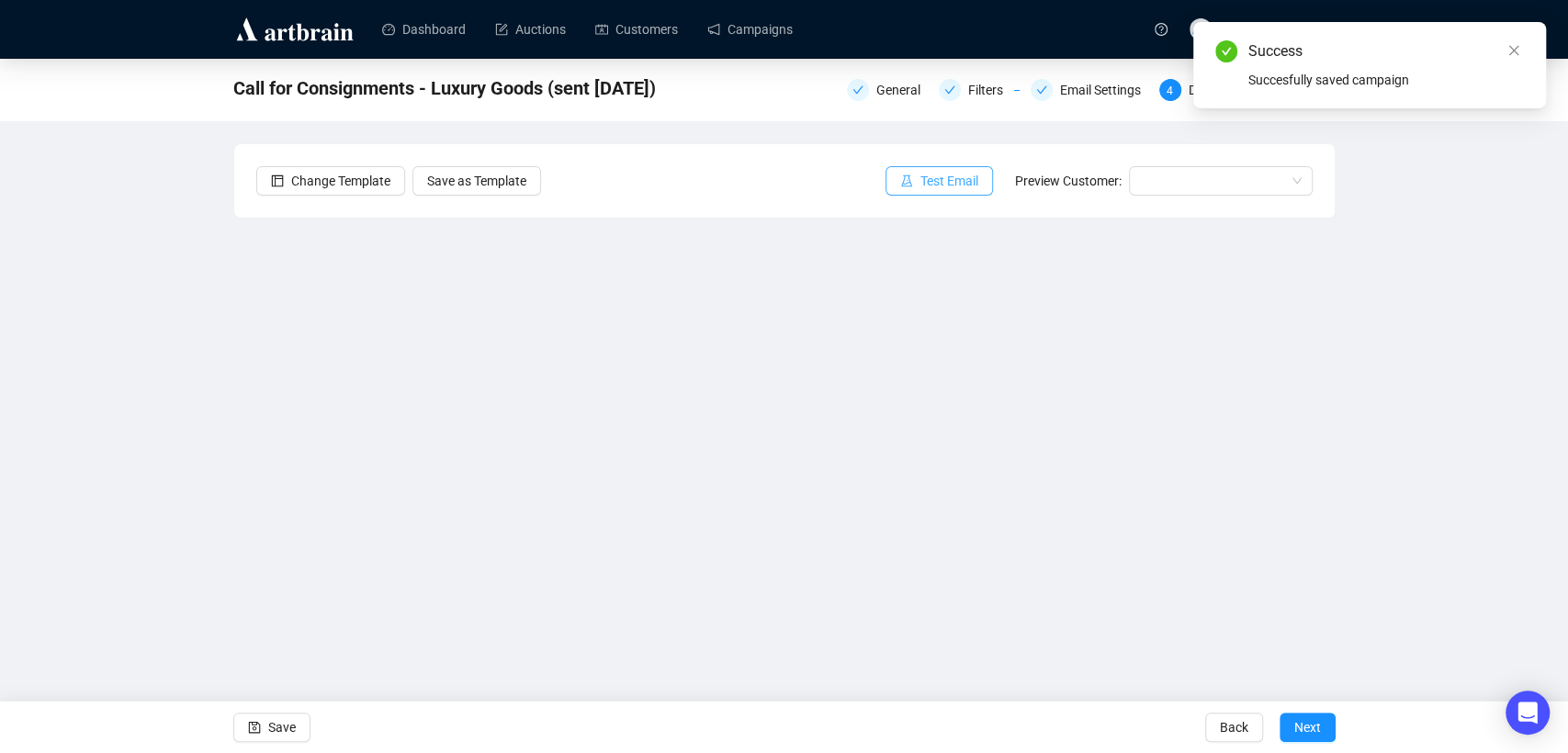
click at [930, 182] on span "Test Email" at bounding box center [949, 181] width 58 height 20
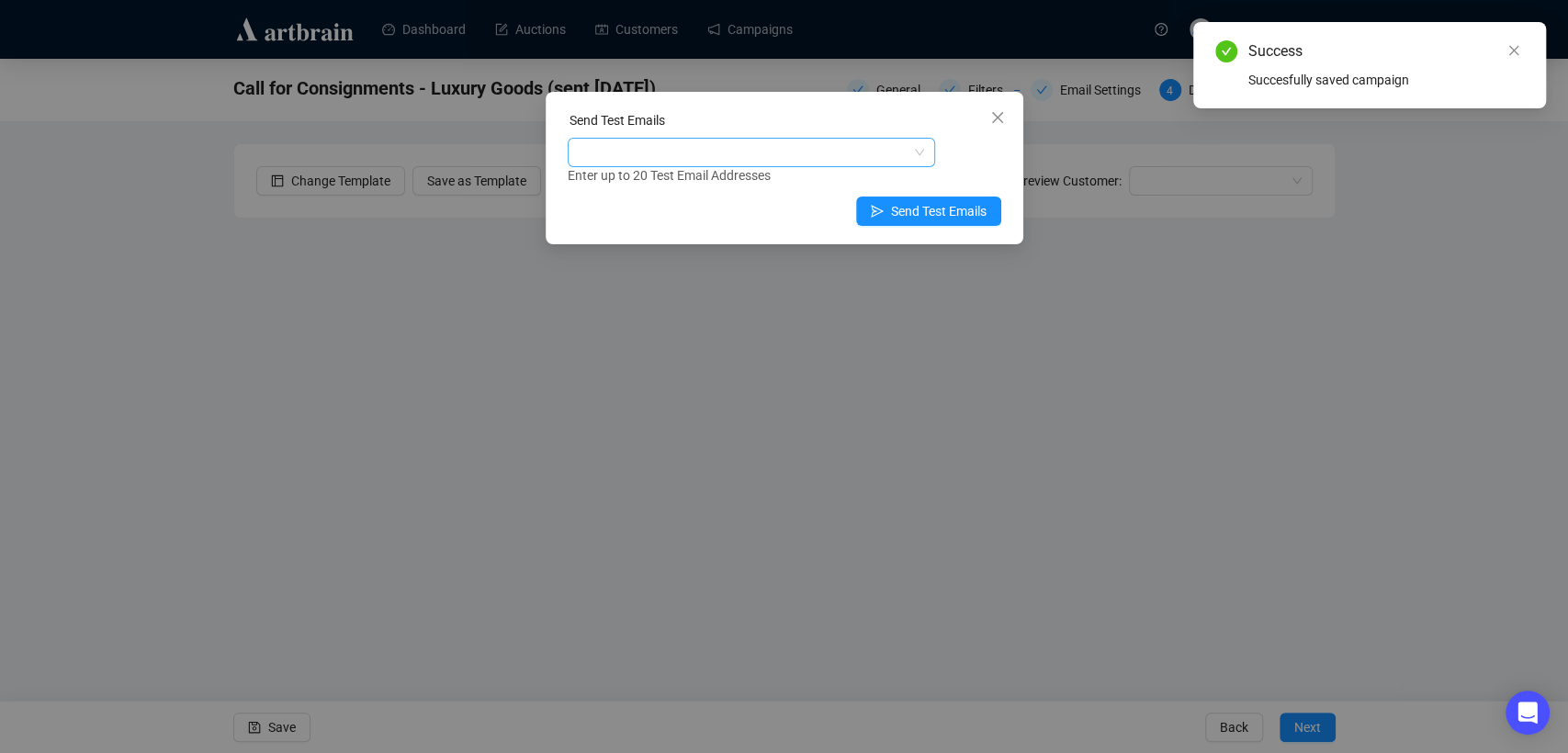
click at [732, 155] on div at bounding box center [741, 152] width 341 height 26
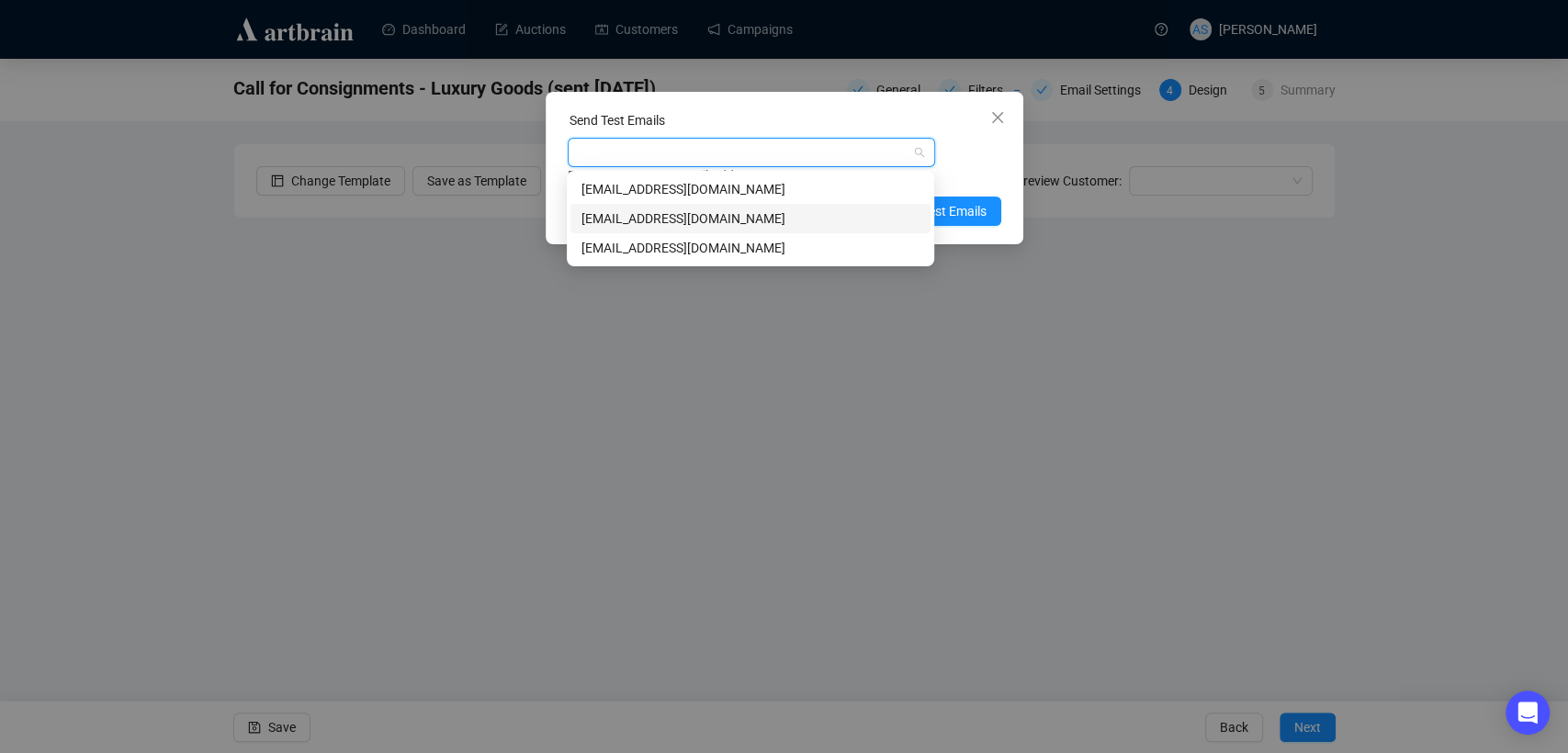
click at [702, 218] on div "[EMAIL_ADDRESS][DOMAIN_NAME]" at bounding box center [750, 219] width 338 height 20
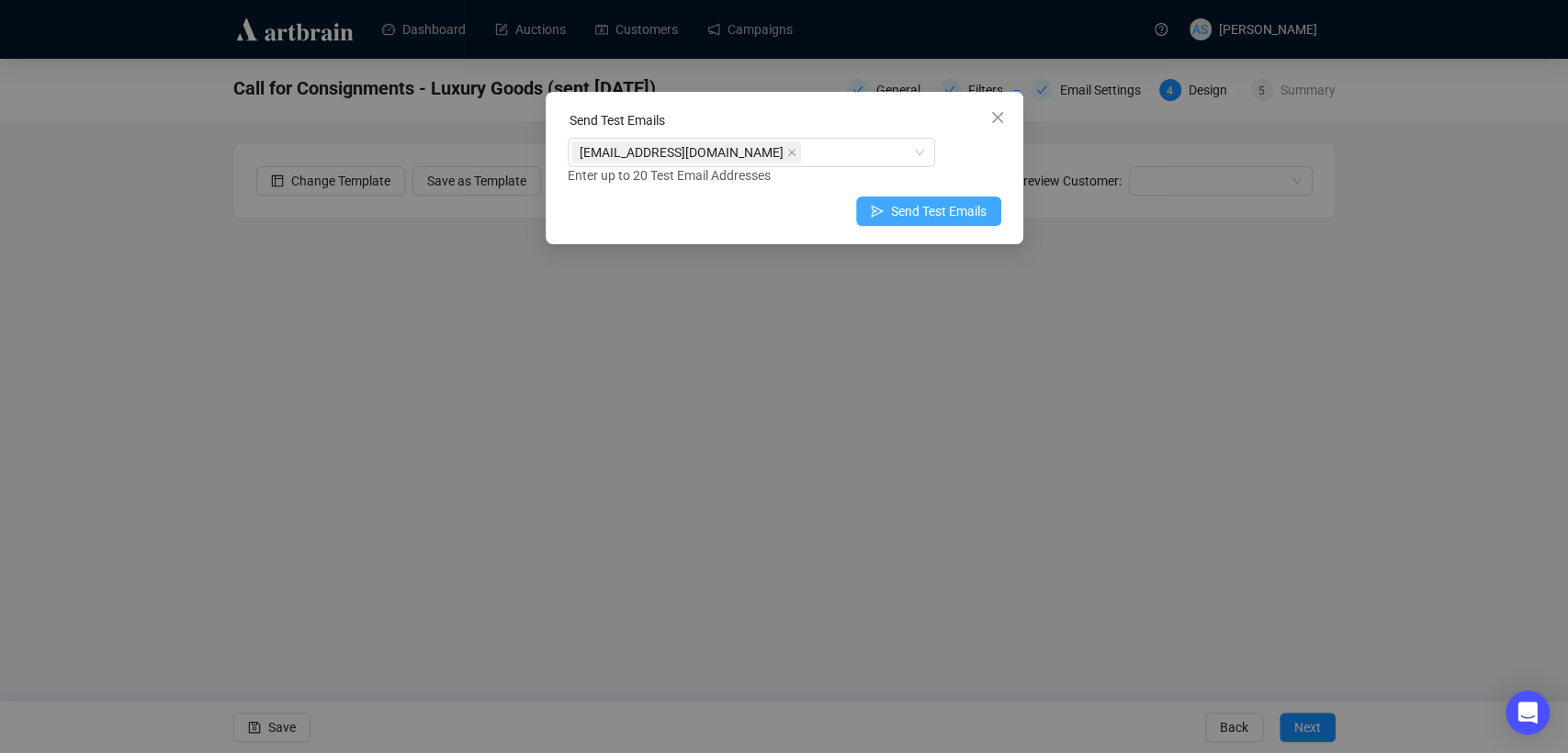
click at [991, 216] on button "Send Test Emails" at bounding box center [928, 212] width 145 height 30
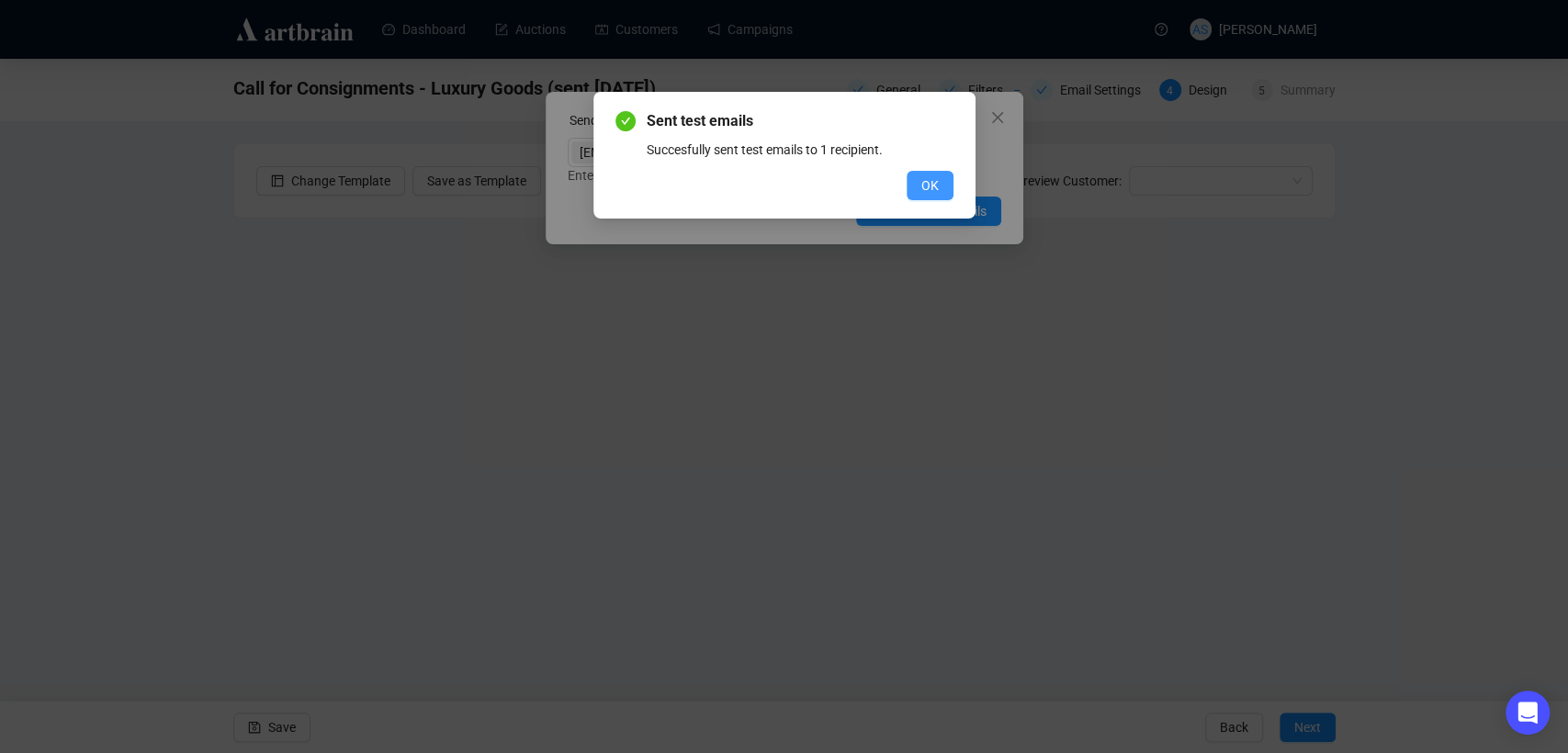
click at [919, 182] on button "OK" at bounding box center [930, 186] width 47 height 30
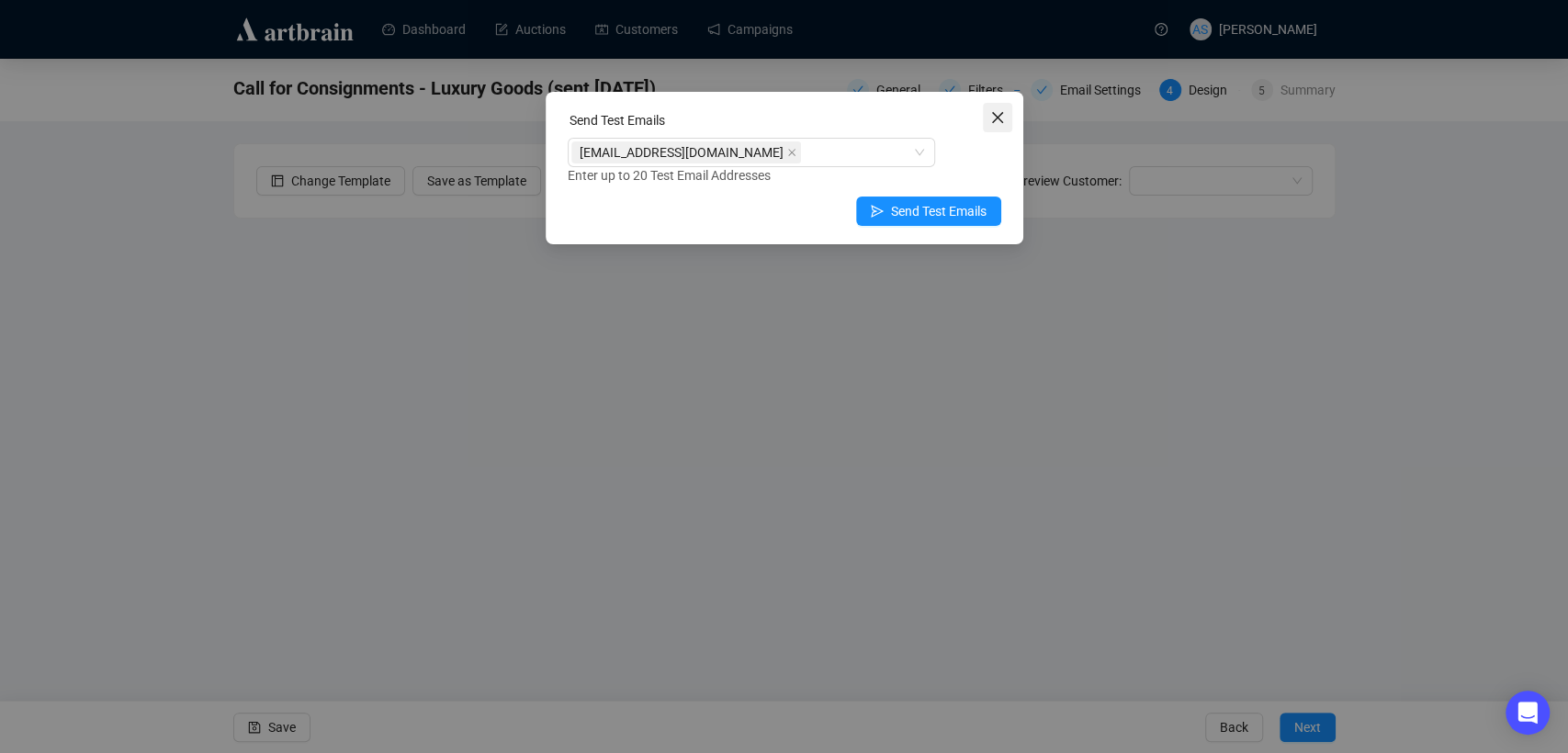
click at [991, 107] on button "Close" at bounding box center [997, 117] width 30 height 30
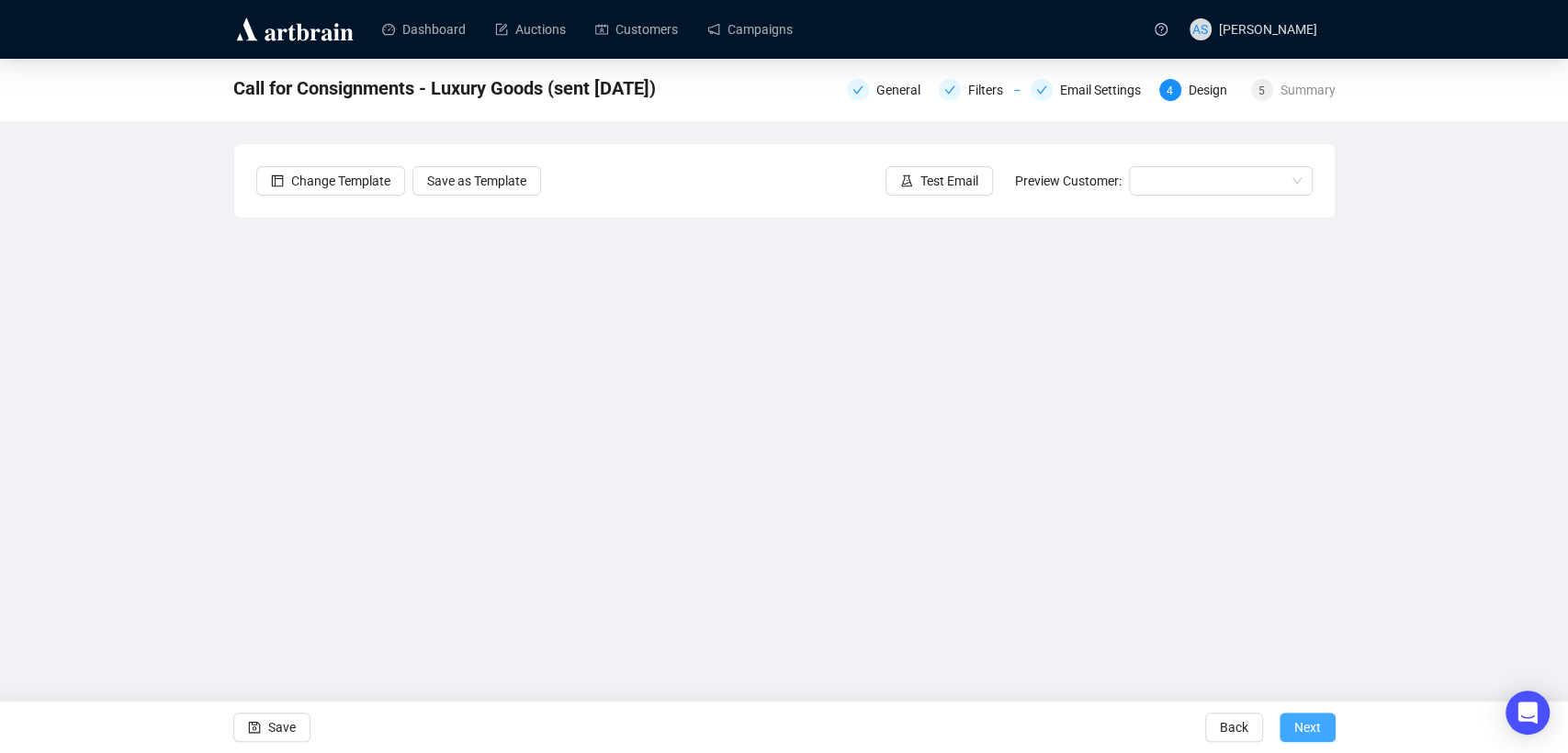
click at [1308, 725] on span "Next" at bounding box center [1307, 727] width 27 height 52
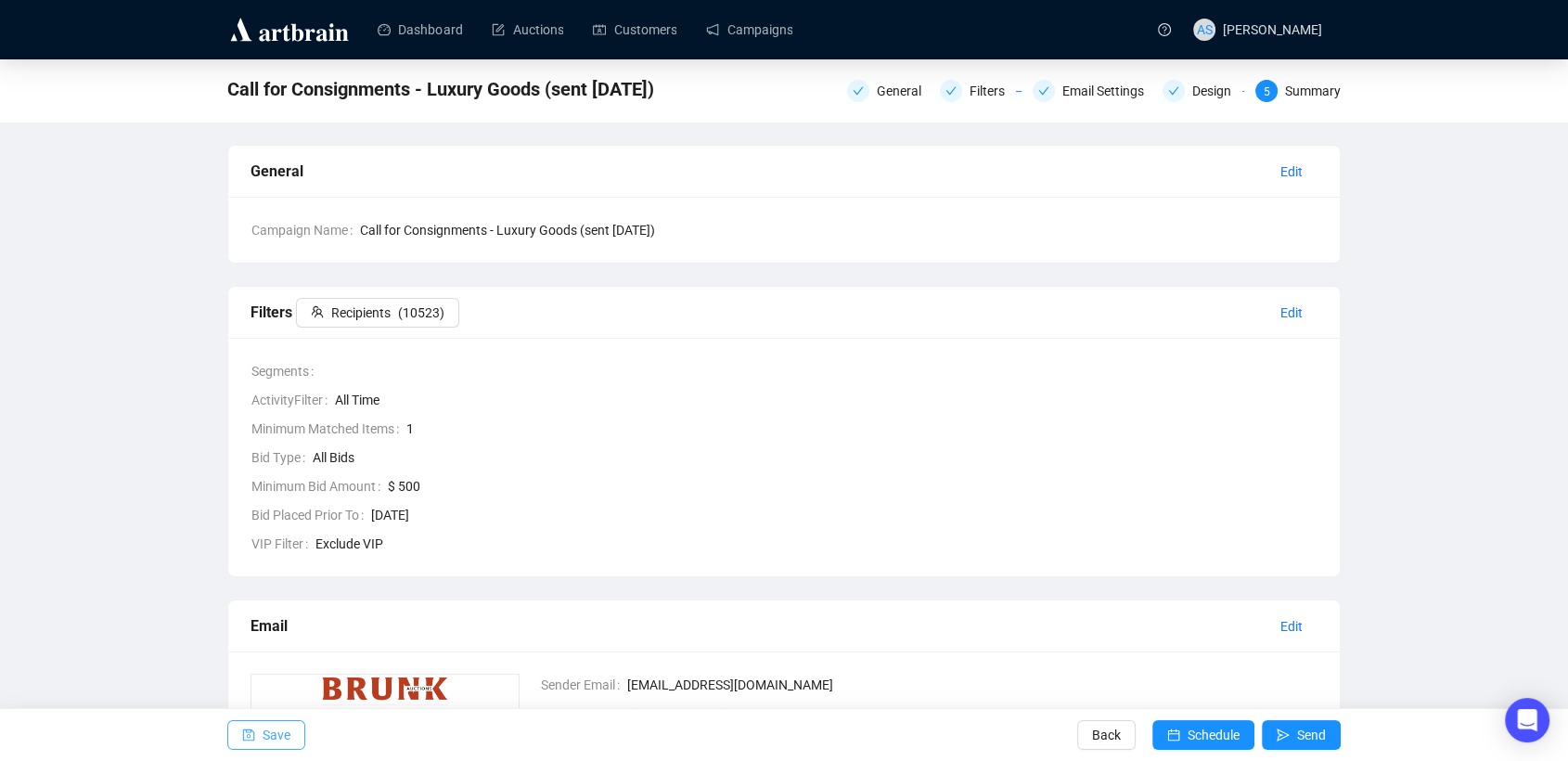
click at [259, 744] on button "Save" at bounding box center [265, 735] width 77 height 30
click at [638, 24] on link "Customers" at bounding box center [634, 30] width 83 height 49
